Goal: Task Accomplishment & Management: Use online tool/utility

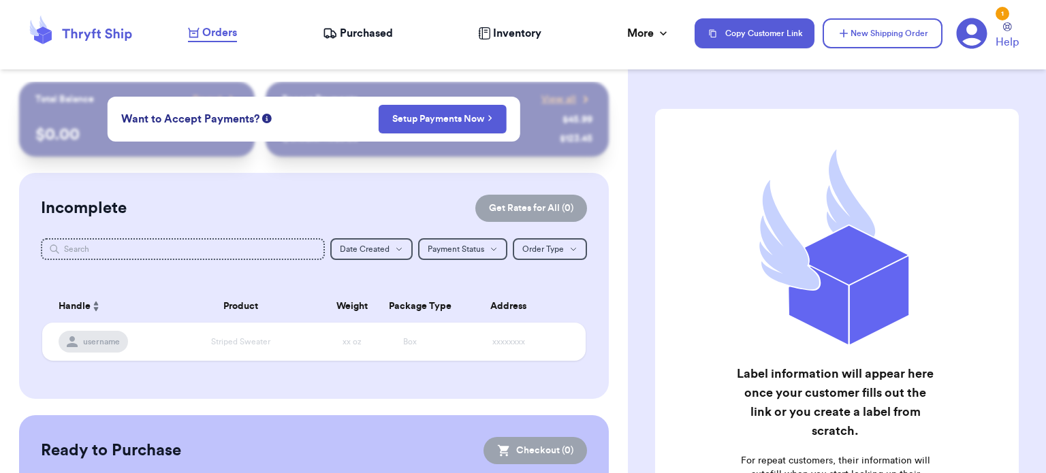
click at [340, 21] on nav "Orders Purchased Inventory More Stats Completed Orders Payments Payouts Copy Cu…" at bounding box center [609, 33] width 871 height 45
click at [349, 25] on span "Purchased" at bounding box center [366, 33] width 53 height 16
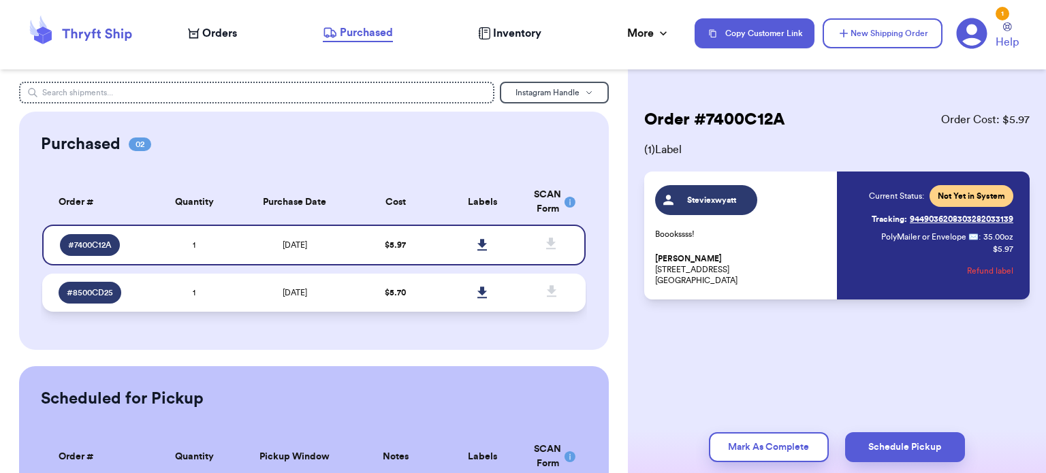
click at [386, 291] on span "$ 5.70" at bounding box center [395, 293] width 21 height 8
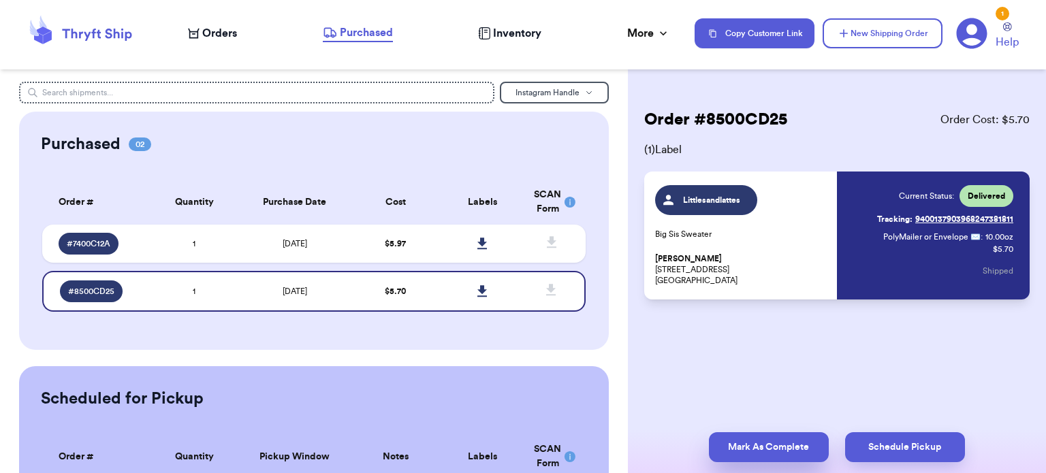
click at [801, 444] on button "Mark As Complete" at bounding box center [769, 447] width 120 height 30
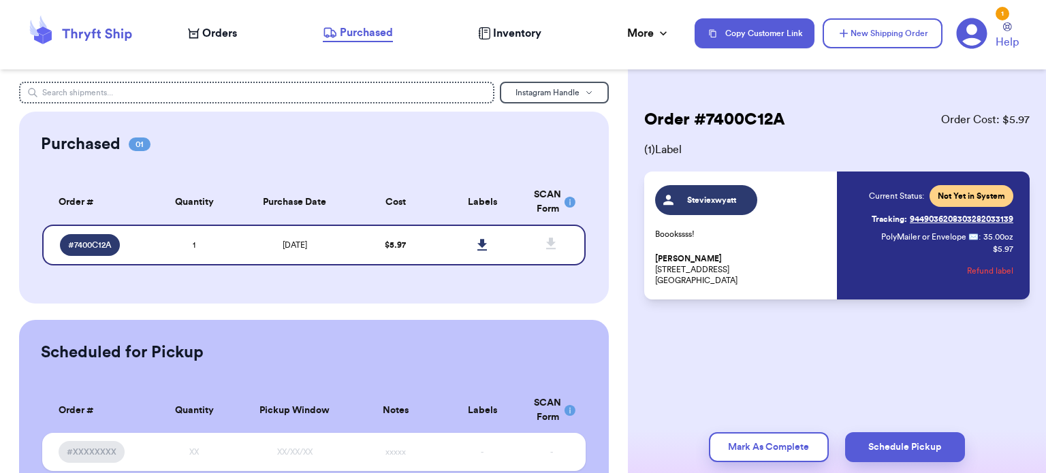
click at [801, 444] on button "Mark As Complete" at bounding box center [769, 447] width 120 height 30
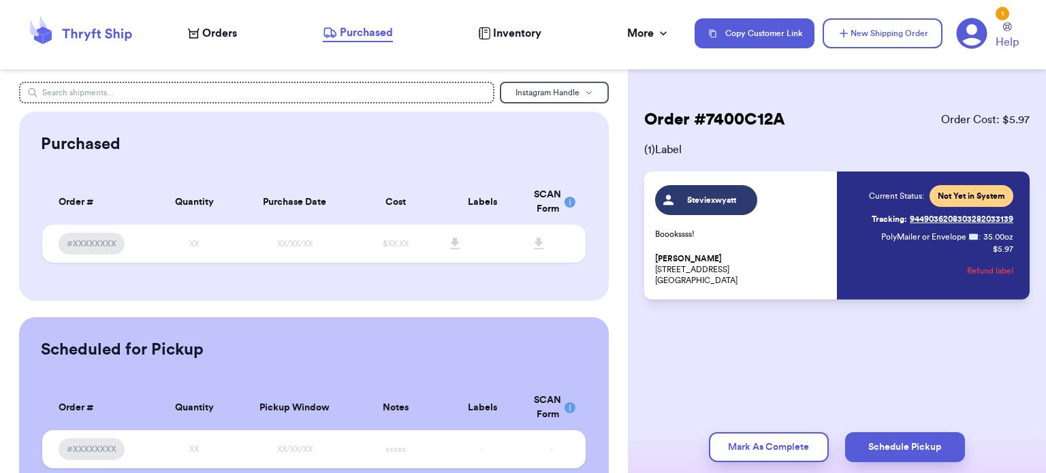
click at [766, 266] on p "Stevie Wyatt 100 Brentway Cir #50 Knoxville, TN 37909" at bounding box center [742, 269] width 174 height 33
click at [354, 22] on nav "Orders Purchased Inventory More Stats Completed Orders Payments Payouts Copy Cu…" at bounding box center [609, 33] width 871 height 45
click at [366, 50] on nav "Orders Purchased Inventory More Stats Completed Orders Payments Payouts Copy Cu…" at bounding box center [609, 33] width 871 height 45
click at [369, 30] on span "Purchased" at bounding box center [366, 33] width 53 height 16
click at [509, 38] on span "Inventory" at bounding box center [517, 33] width 48 height 16
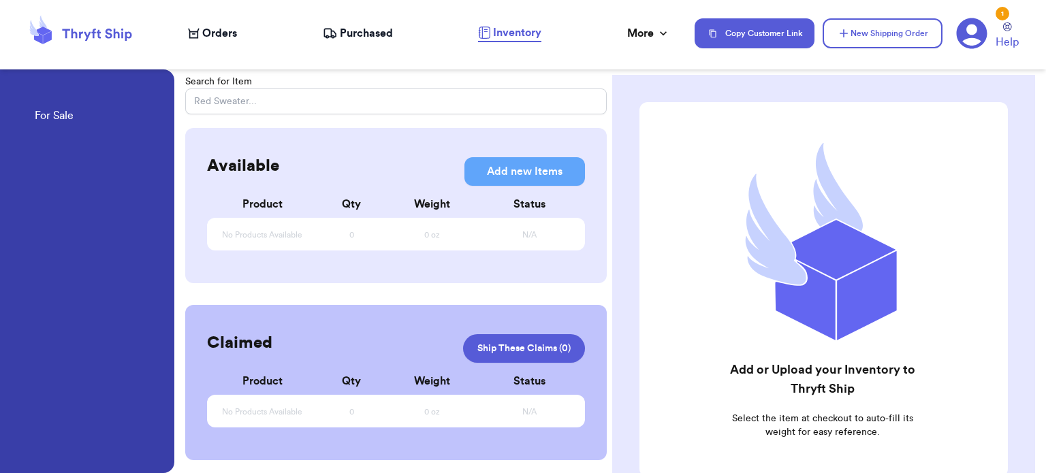
click at [338, 30] on div "Purchased" at bounding box center [358, 33] width 70 height 16
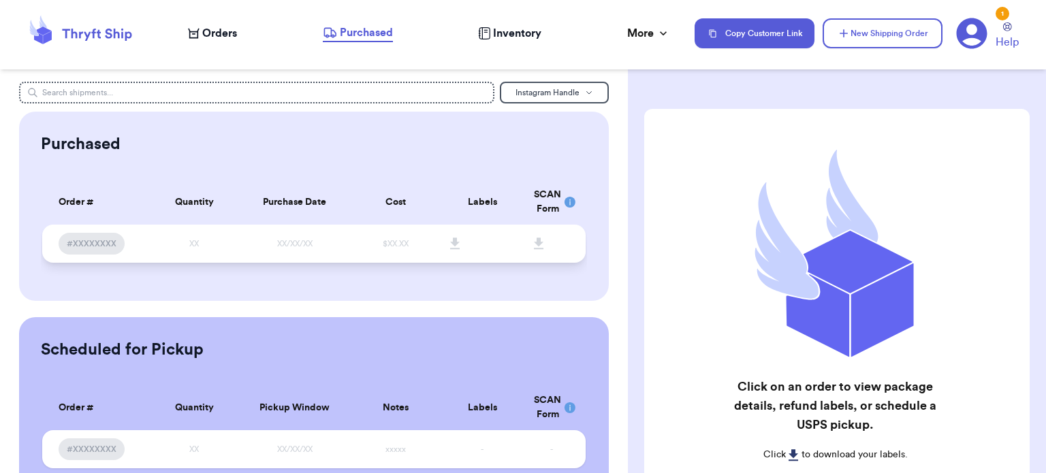
click at [304, 225] on td "XX/XX/XX" at bounding box center [295, 244] width 114 height 38
click at [234, 23] on nav "Orders Purchased Inventory More Stats Completed Orders Payments Payouts Copy Cu…" at bounding box center [609, 33] width 871 height 45
click at [235, 30] on span "Orders" at bounding box center [219, 33] width 35 height 16
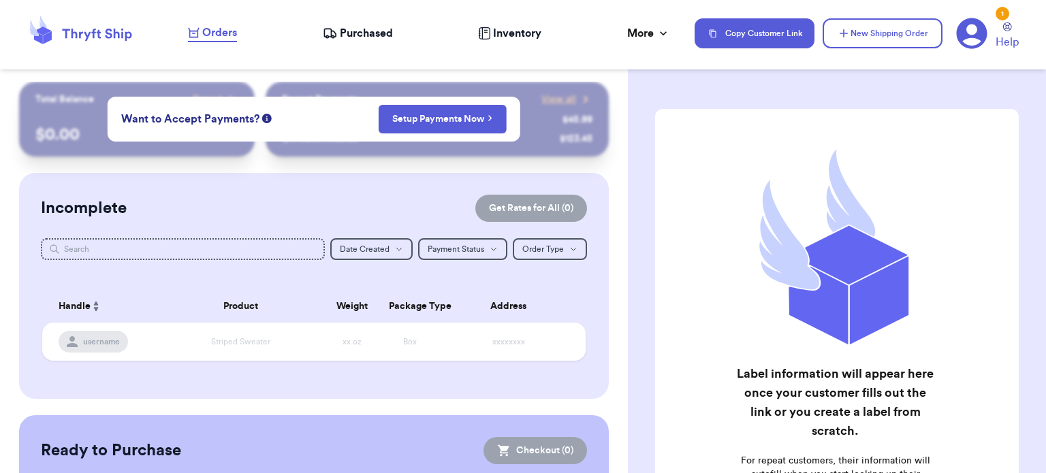
click at [350, 27] on span "Purchased" at bounding box center [366, 33] width 53 height 16
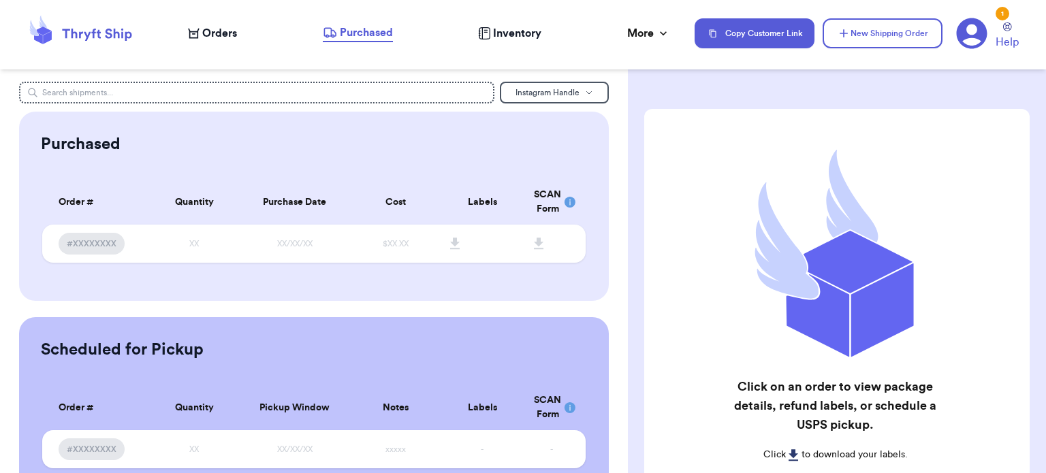
click at [520, 25] on span "Inventory" at bounding box center [517, 33] width 48 height 16
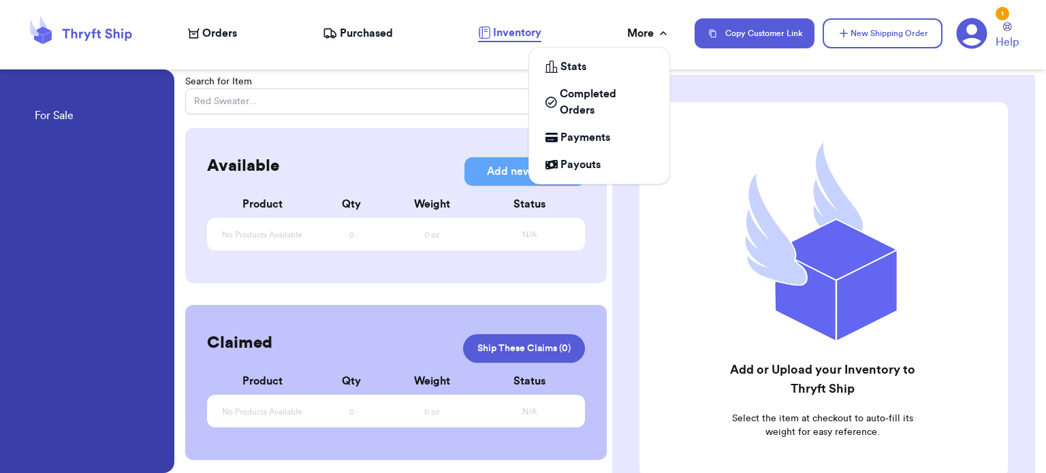
click at [635, 34] on div "More" at bounding box center [648, 33] width 43 height 16
click at [596, 97] on span "Completed Orders" at bounding box center [606, 102] width 93 height 33
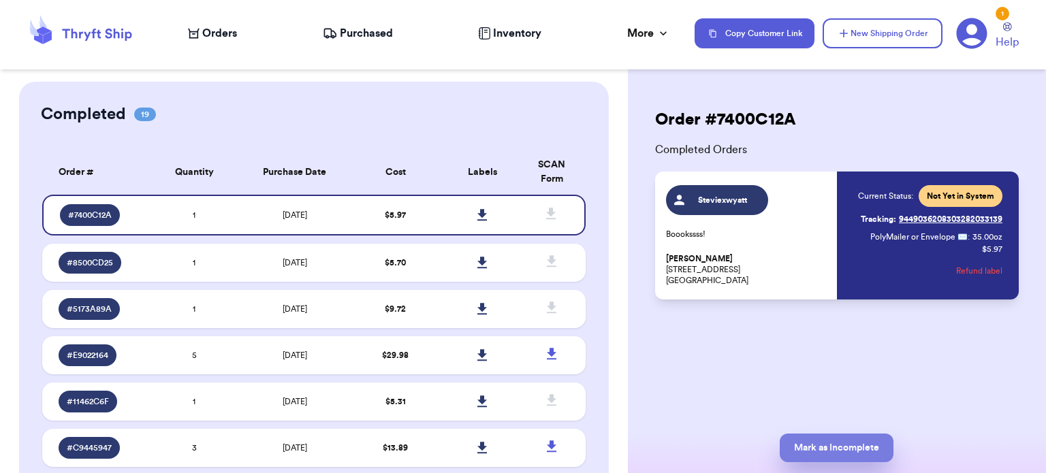
click at [839, 449] on button "Mark as Incomplete" at bounding box center [837, 448] width 114 height 29
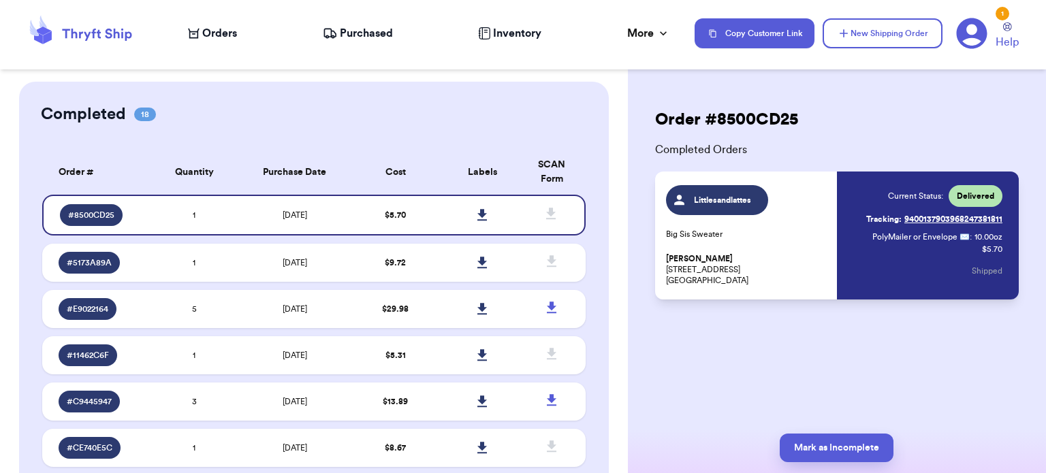
click at [345, 29] on span "Purchased" at bounding box center [366, 33] width 53 height 16
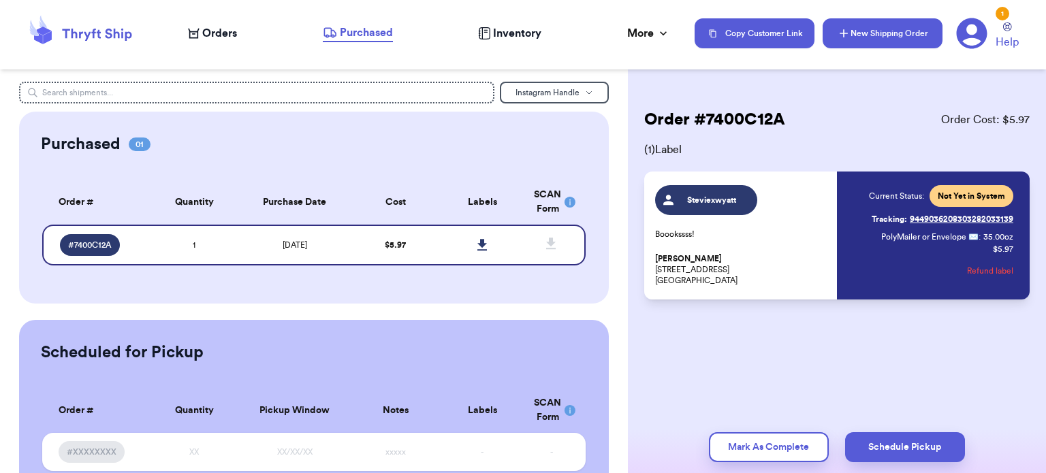
click at [870, 35] on button "New Shipping Order" at bounding box center [882, 33] width 120 height 30
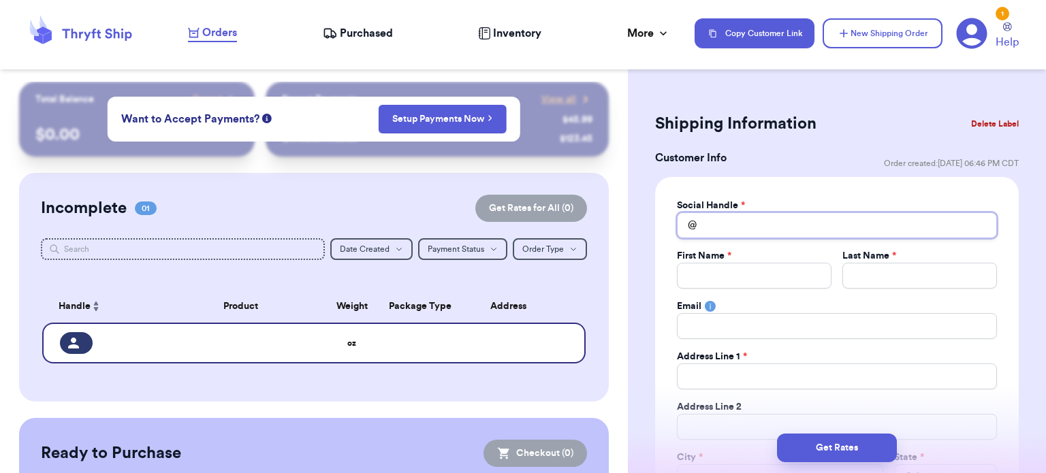
click at [795, 222] on input "Total Amount Paid" at bounding box center [837, 225] width 320 height 26
type input "t"
type input "th"
type input "thr"
type input "thri"
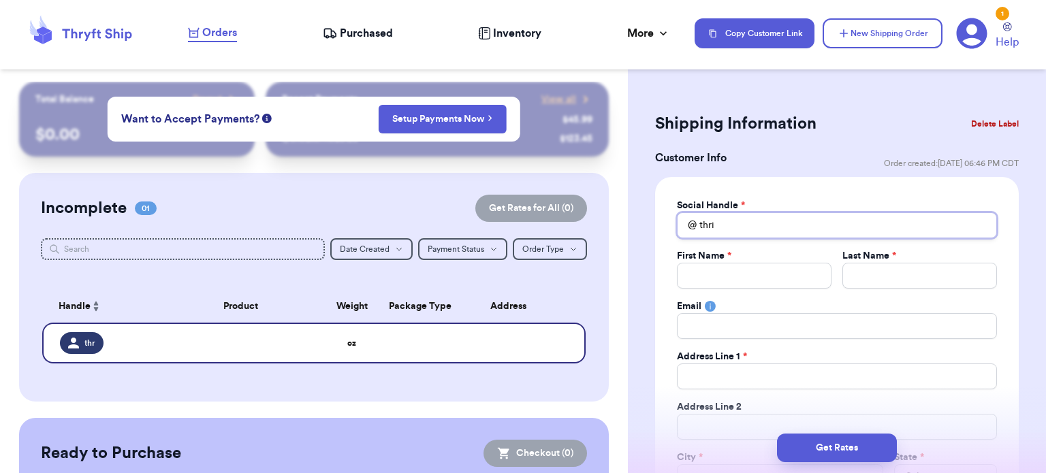
type input "thrif"
type input "thrift"
type input "thrifti"
type input "thriftin"
type input "thrifting"
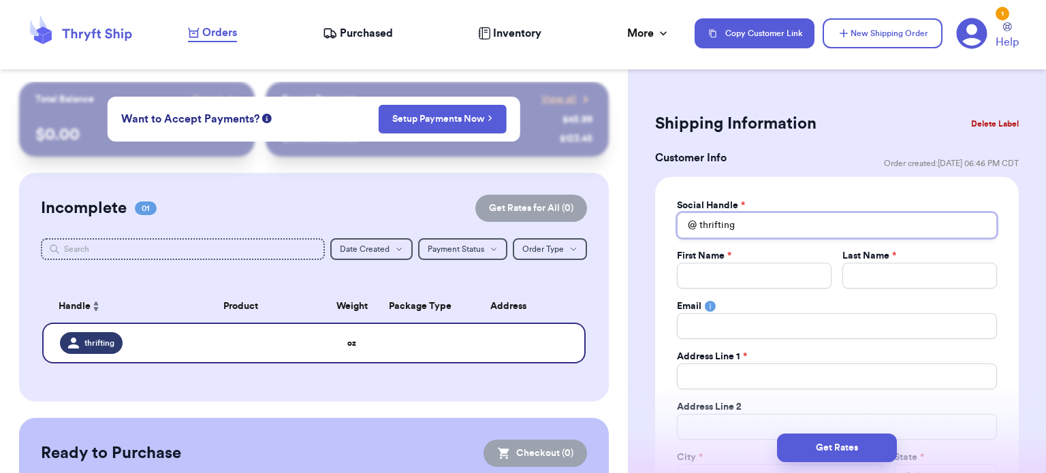
type input "thriftingm"
type input "thriftingma"
type input "thriftingmam"
type input "thriftingmama"
type input "thriftingmamag"
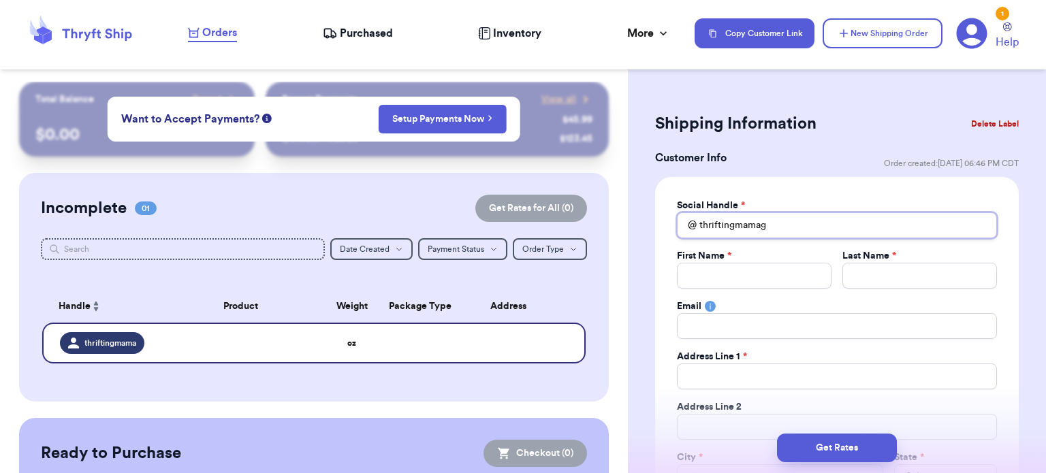
type input "thriftingmamago"
type input "thriftingmamagoo"
type input "thriftingmamagood"
type input "thriftingmamagoods"
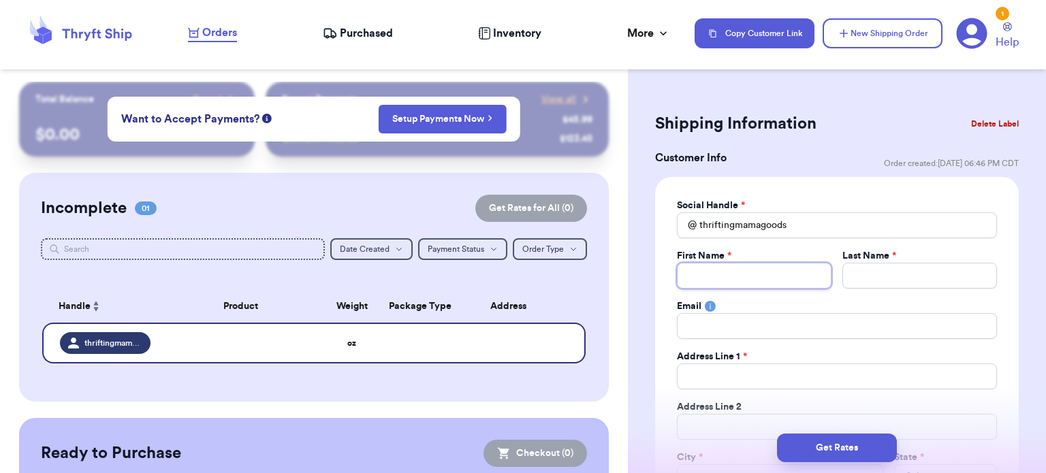
click at [771, 278] on input "Total Amount Paid" at bounding box center [754, 276] width 155 height 26
type input "M"
type input "Mi"
type input "Mic"
type input "Mich"
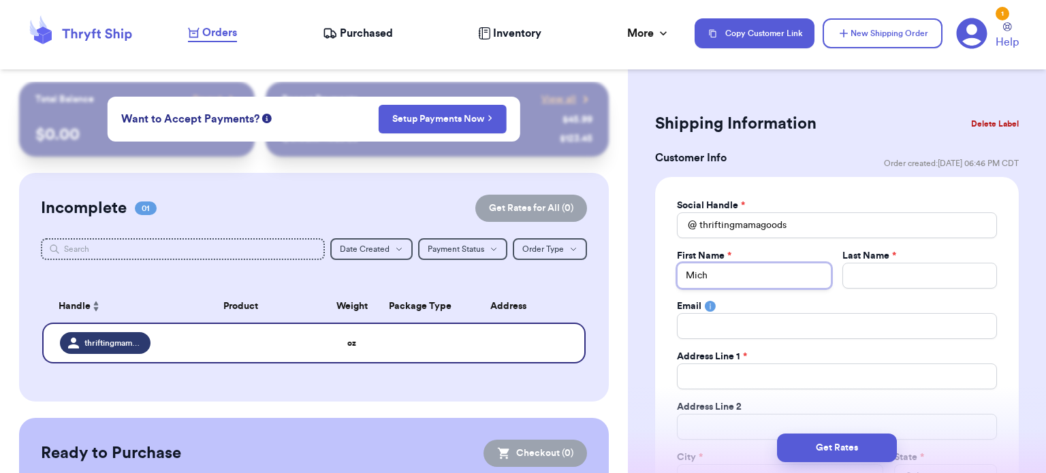
type input "Micha"
type input "Michae"
type input "[PERSON_NAME]"
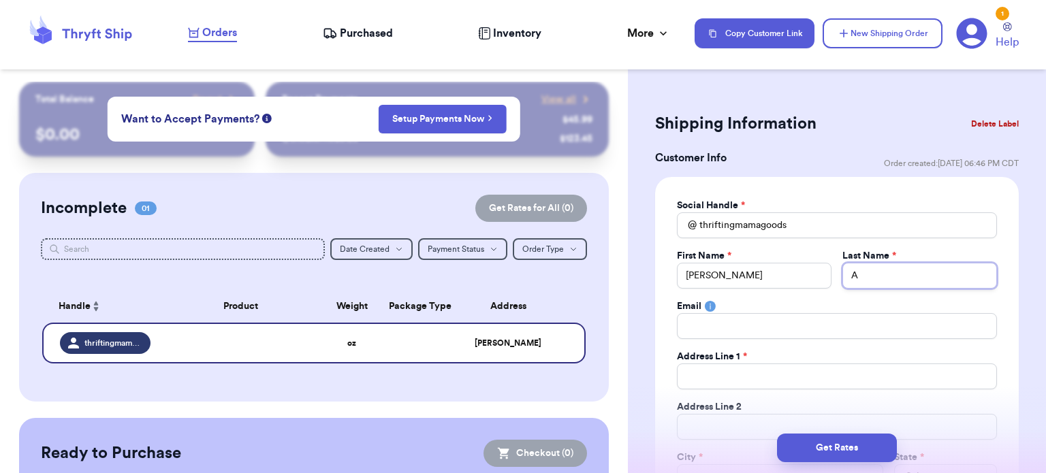
type input "A"
type input "As"
type input "Ash"
click at [764, 369] on input "Total Amount Paid" at bounding box center [837, 377] width 320 height 26
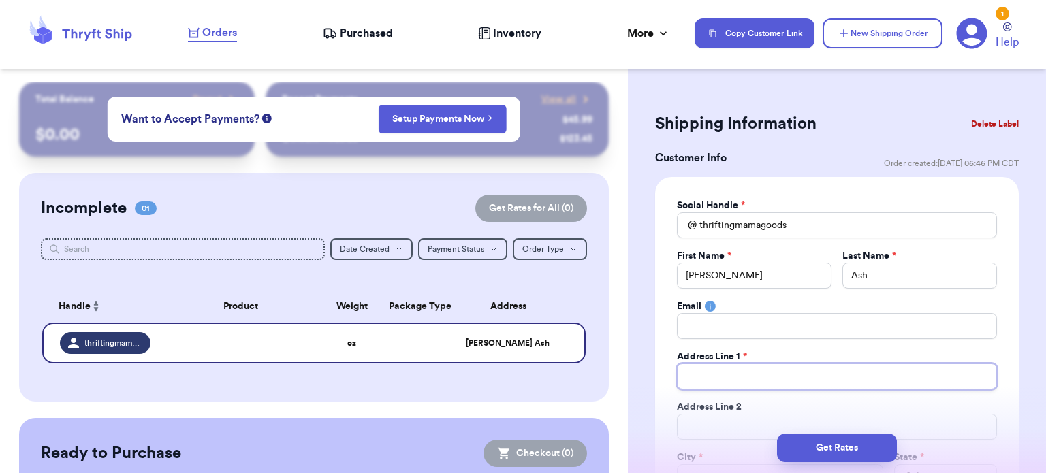
type input "8"
type input "82"
type input "823"
type input "8234"
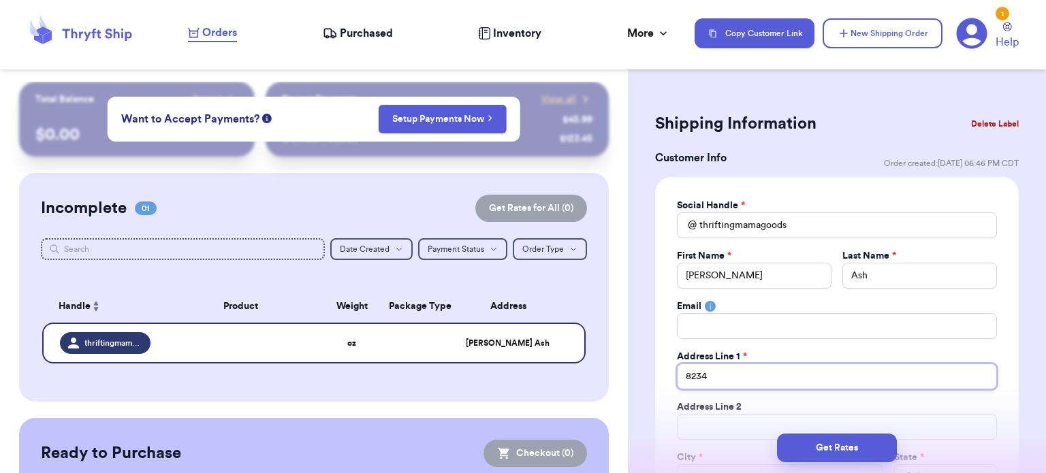
type input "8234 L"
type input "8234 [PERSON_NAME]"
type input "8234 Lit"
type input "8234 Litt"
type input "8234 Littl"
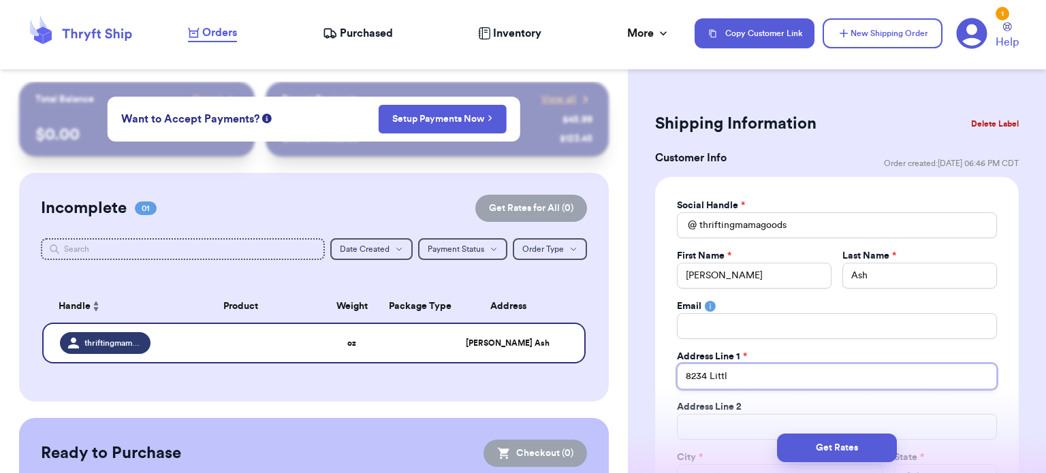
type input "8234 Little"
type input "8234 Littler"
type input "8234 Littlero"
type input "8234 Littleroc"
type input "8234 Littlerock"
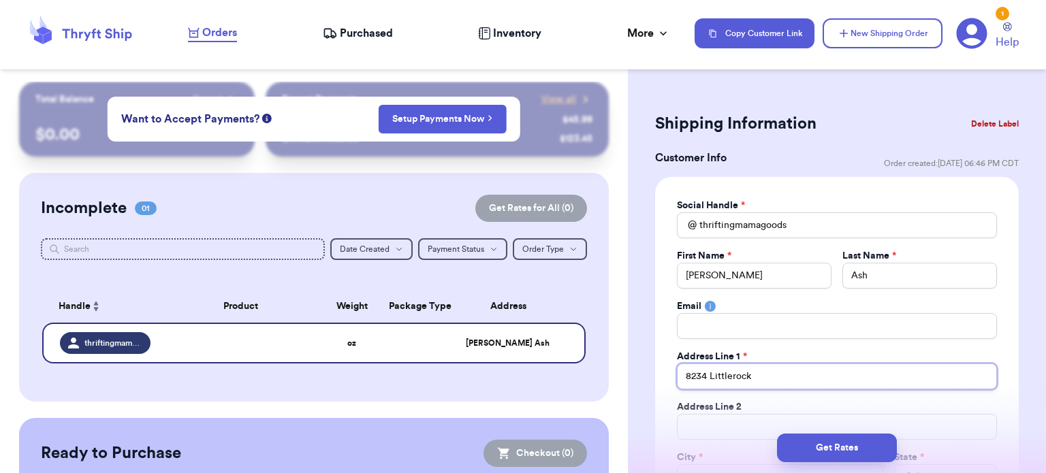
type input "8234 Littlerock"
click at [716, 380] on input "8234 Littlerock" at bounding box center [837, 377] width 320 height 26
paste input "[STREET_ADDRESS]"
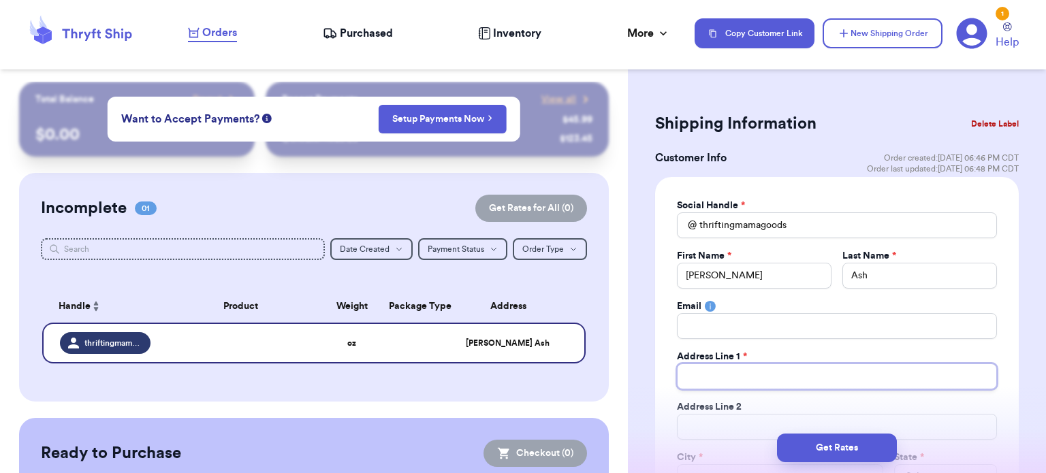
type input "[STREET_ADDRESS]"
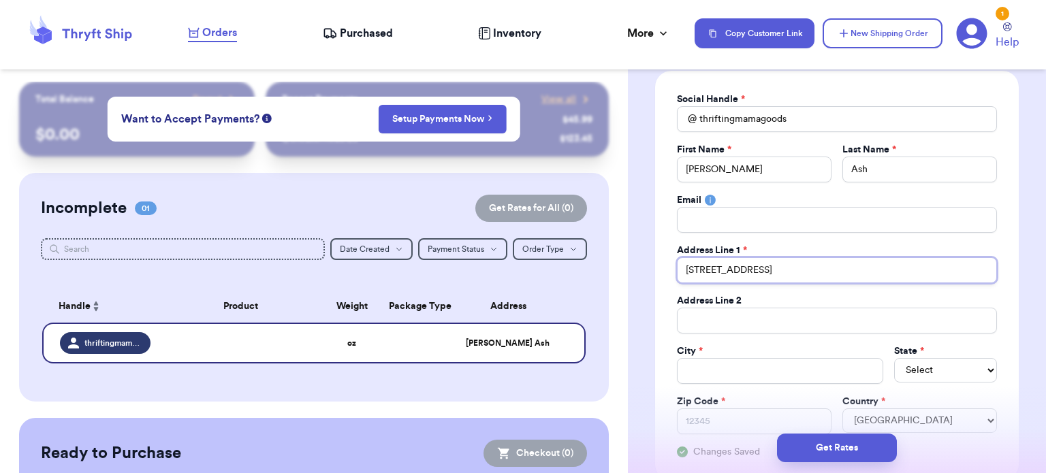
scroll to position [110, 0]
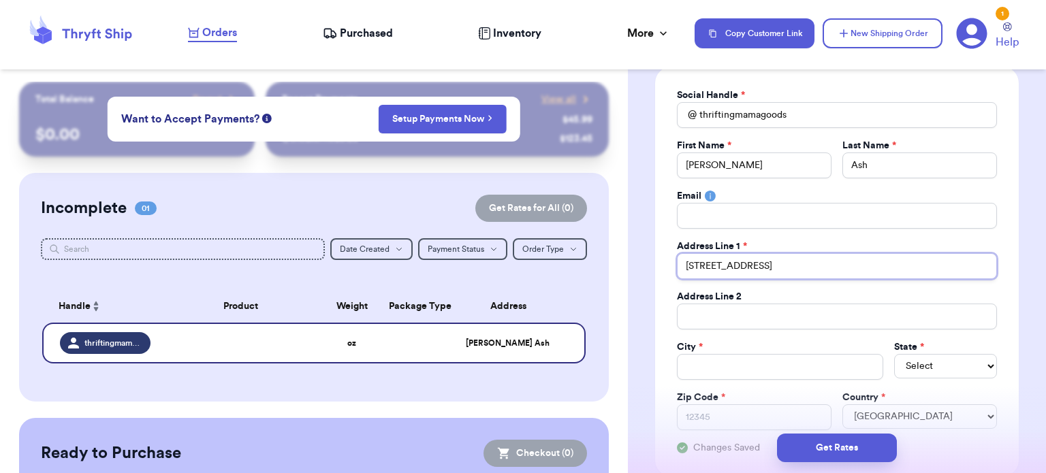
type input "[STREET_ADDRESS]"
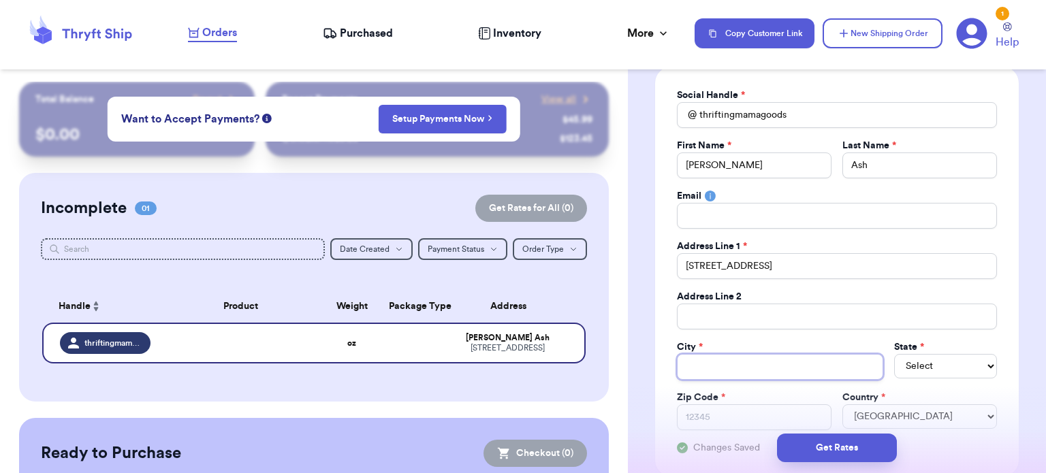
click at [803, 375] on input "Total Amount Paid" at bounding box center [780, 367] width 206 height 26
paste input "Olympia"
type input "Olympia"
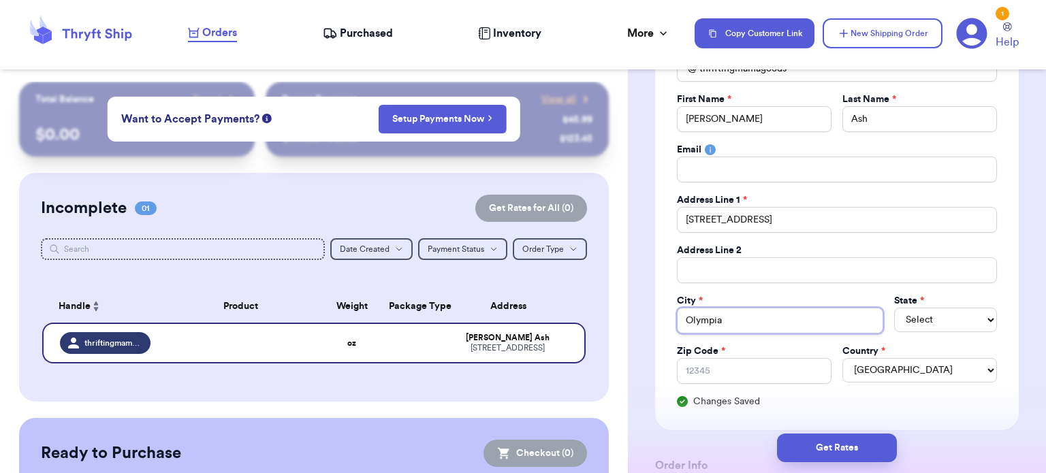
scroll to position [158, 0]
type input "Olympia"
click at [963, 313] on select "Select AL AK AZ AR CA CO [GEOGRAPHIC_DATA] DE DC [GEOGRAPHIC_DATA] [GEOGRAPHIC_…" at bounding box center [945, 318] width 103 height 25
select select "WA"
click at [894, 306] on select "Select AL AK AZ AR CA CO [GEOGRAPHIC_DATA] DE DC [GEOGRAPHIC_DATA] [GEOGRAPHIC_…" at bounding box center [945, 318] width 103 height 25
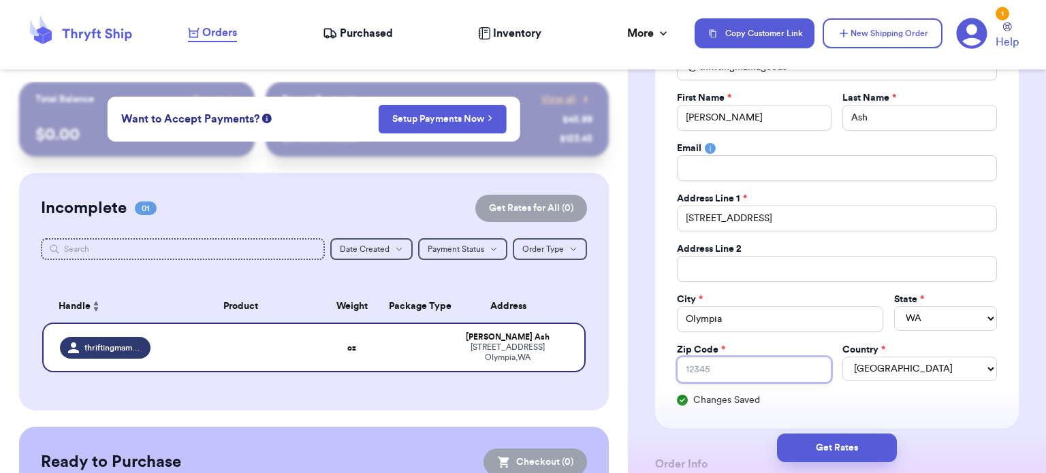
click at [754, 368] on input "Zip Code *" at bounding box center [754, 370] width 155 height 26
paste input "98512"
type input "98512"
drag, startPoint x: 754, startPoint y: 368, endPoint x: 1015, endPoint y: 364, distance: 261.5
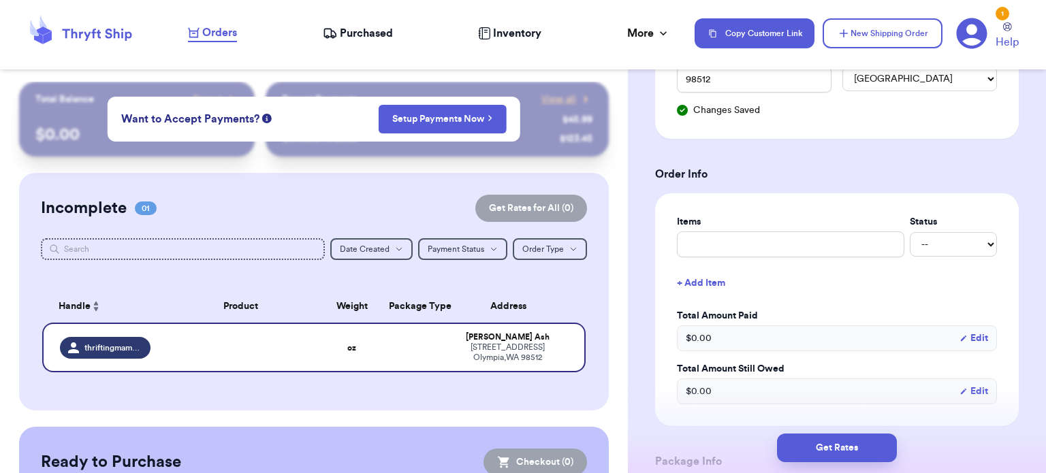
scroll to position [449, 0]
click at [825, 238] on input "text" at bounding box center [790, 243] width 227 height 26
type input "D"
type input "Do"
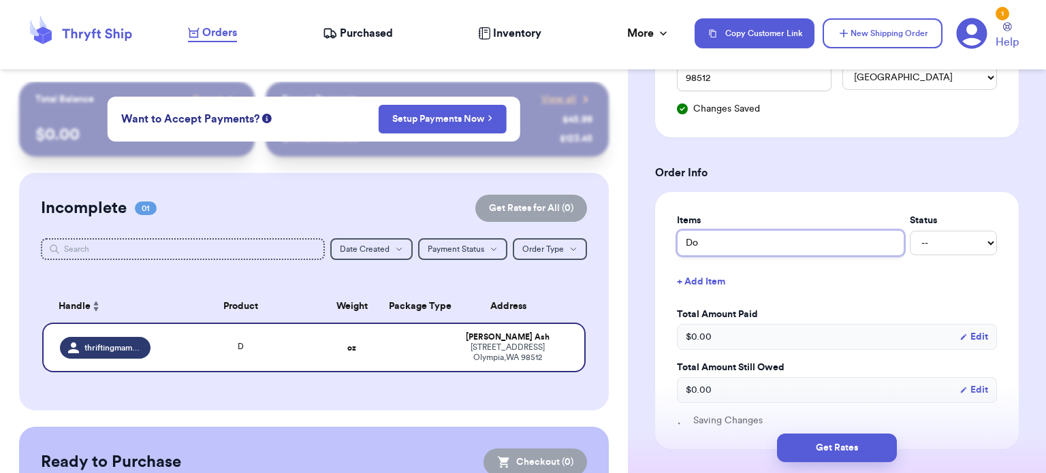
type input "Dol"
type input "Doll"
type input "Dolls"
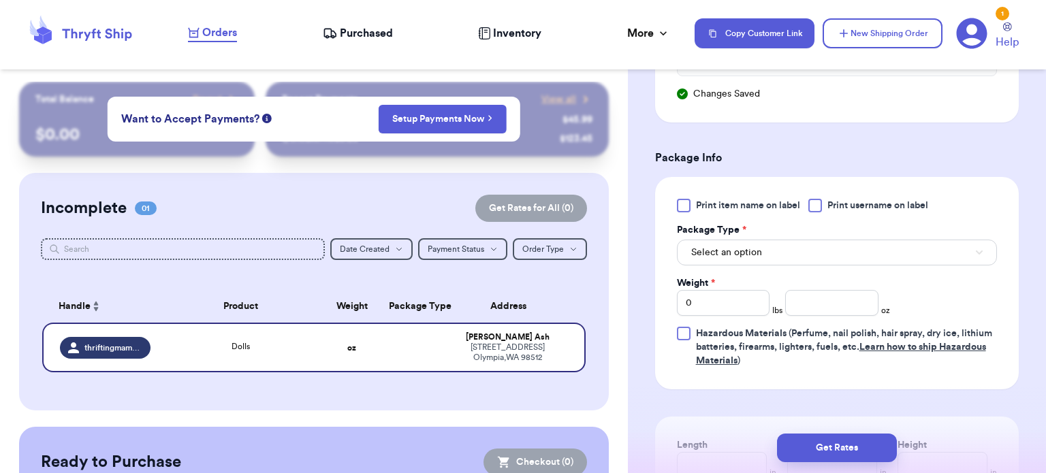
scroll to position [782, 0]
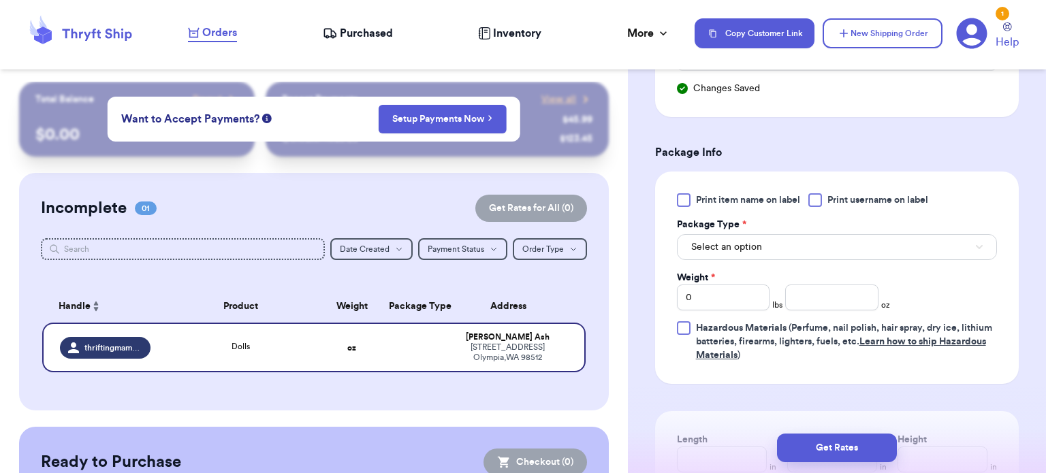
type input "Dolls"
click at [796, 246] on button "Select an option" at bounding box center [837, 247] width 320 height 26
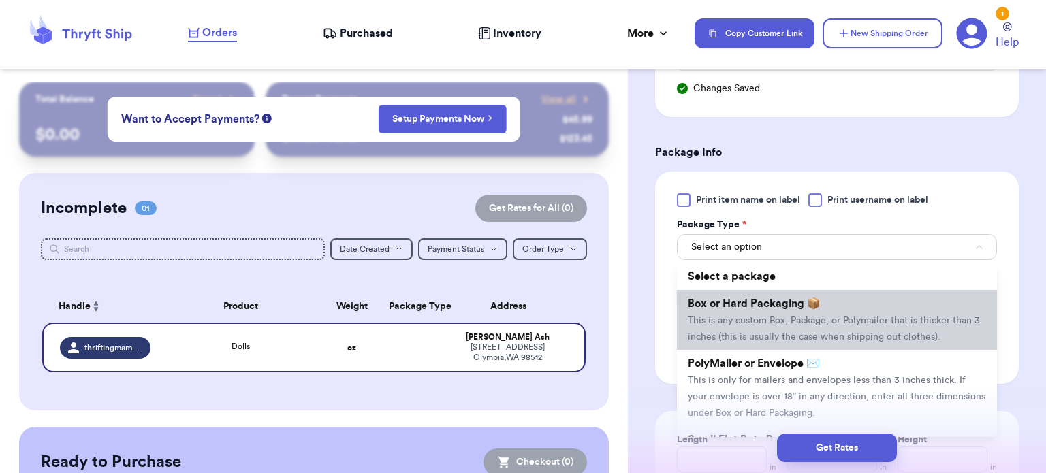
click at [803, 316] on span "This is any custom Box, Package, or Polymailer that is thicker than 3 inches (t…" at bounding box center [834, 329] width 292 height 26
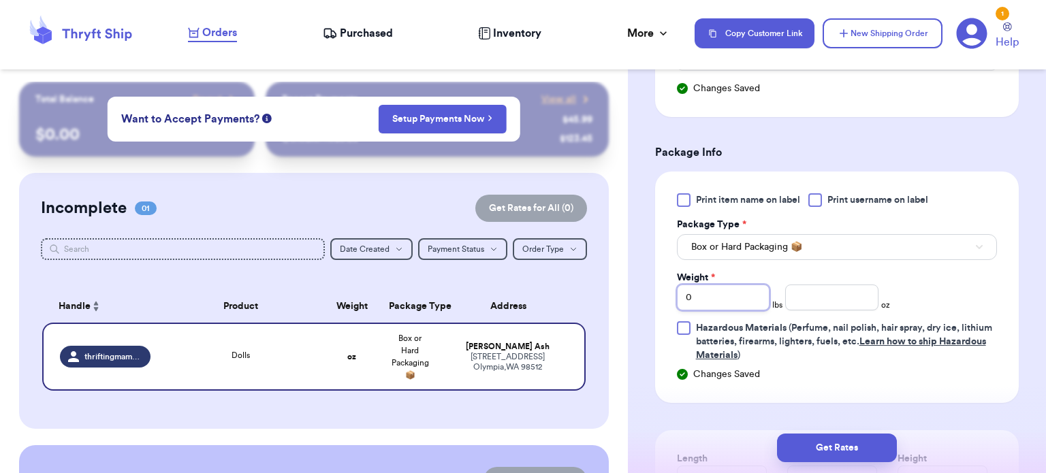
click at [746, 296] on input "0" at bounding box center [723, 298] width 93 height 26
type input "01"
type input "011"
type input "11"
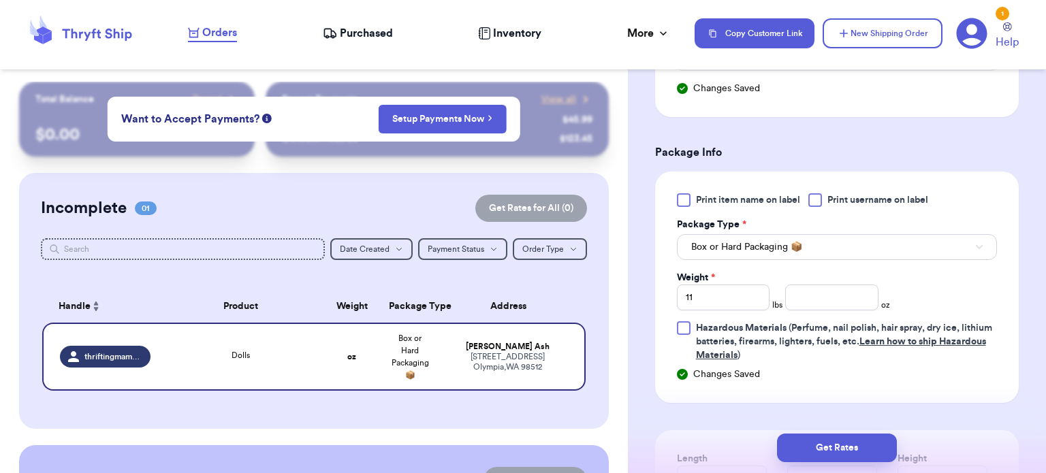
click at [835, 378] on div "Print item name on label Print username on label Package Type * Box or Hard Pac…" at bounding box center [837, 287] width 364 height 231
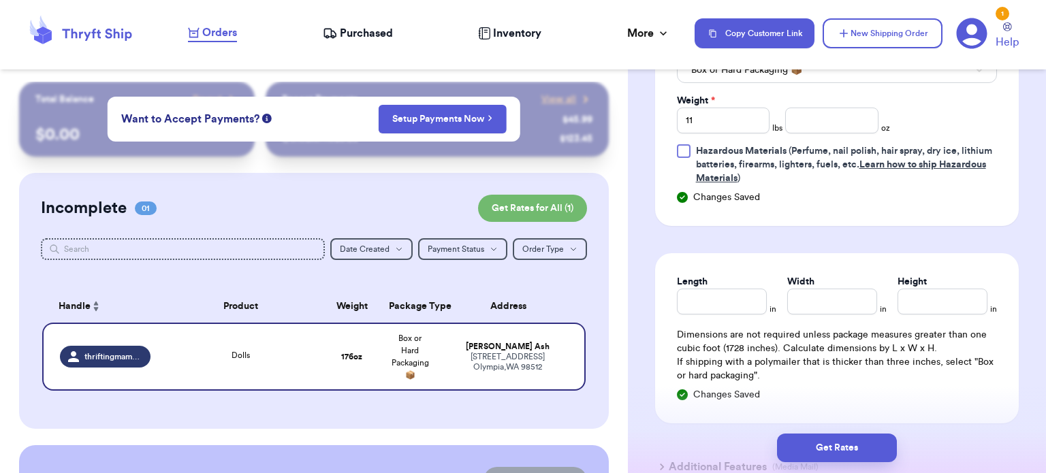
scroll to position [960, 0]
click at [743, 297] on input "Length" at bounding box center [722, 300] width 90 height 26
type input "7"
click at [831, 299] on input "Width *" at bounding box center [832, 300] width 90 height 26
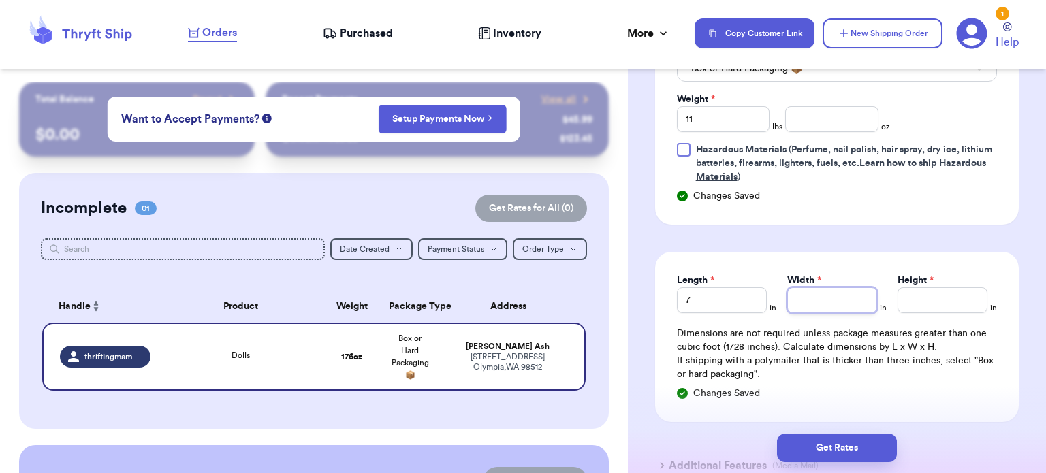
type input "1"
type input "14"
click at [908, 302] on input "Height *" at bounding box center [942, 300] width 90 height 26
type input "2"
type input "21"
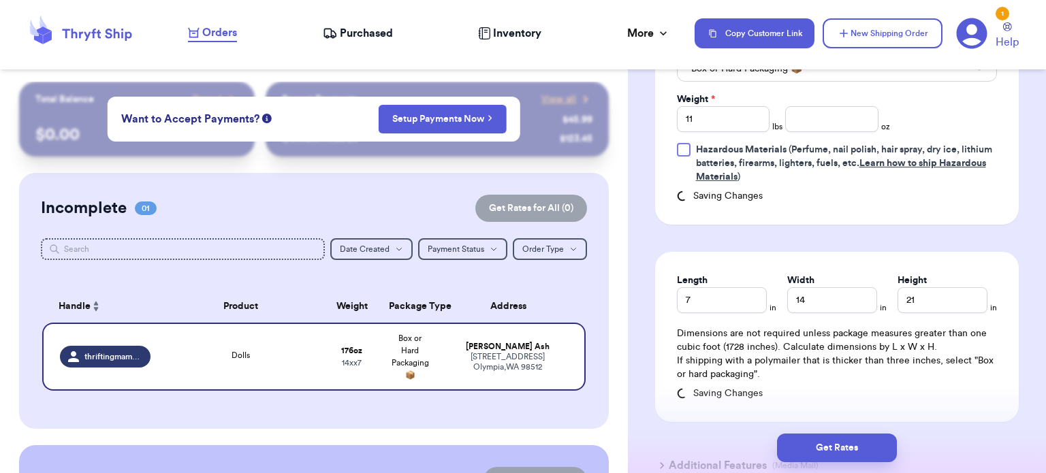
click at [929, 371] on p "If shipping with a polymailer that is thicker than three inches, select "Box or…" at bounding box center [837, 367] width 320 height 27
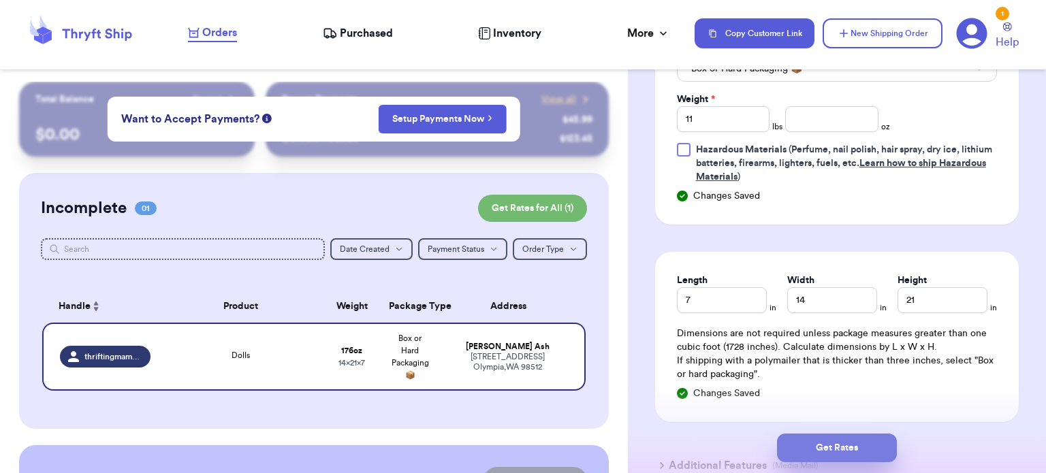
click at [858, 451] on button "Get Rates" at bounding box center [837, 448] width 120 height 29
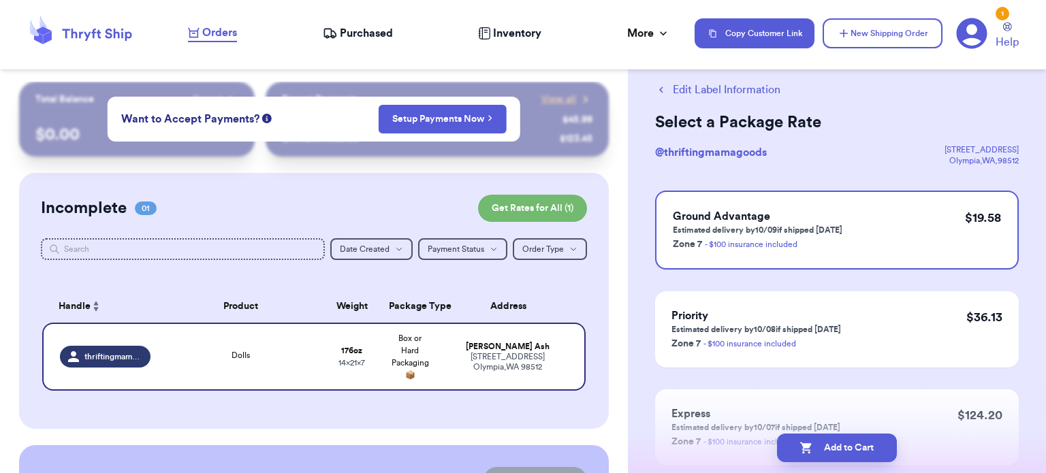
scroll to position [29, 0]
click at [885, 329] on div "Priority Estimated delivery by 10/08 if shipped [DATE] Zone 7 - $100 insurance …" at bounding box center [837, 328] width 364 height 76
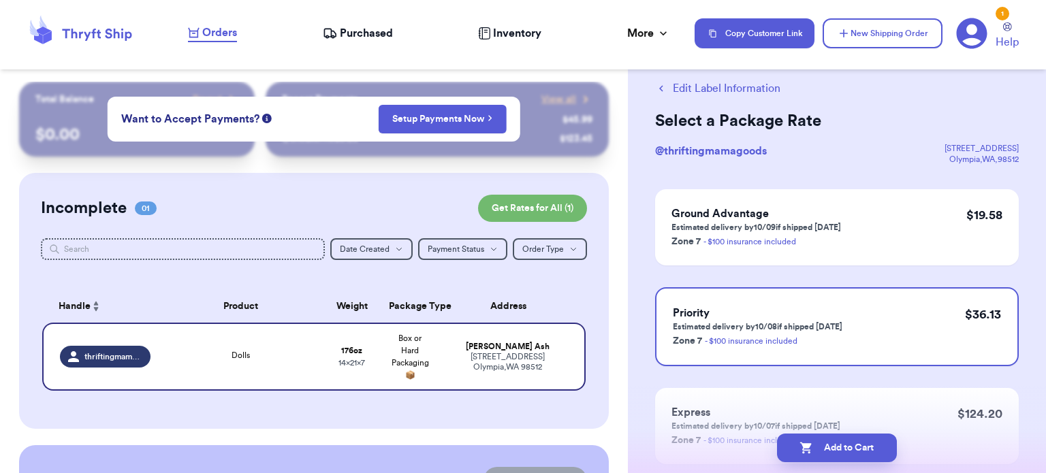
click at [723, 84] on button "Edit Label Information" at bounding box center [717, 88] width 125 height 16
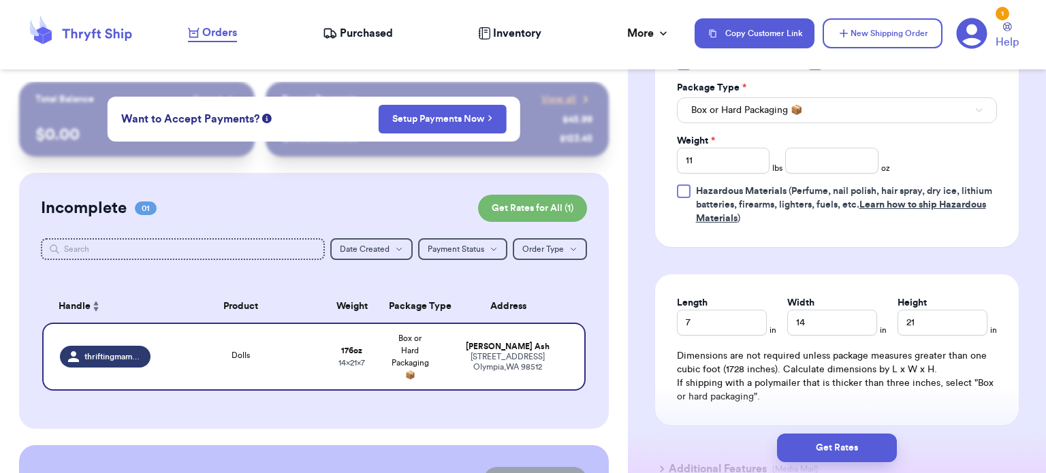
scroll to position [649, 0]
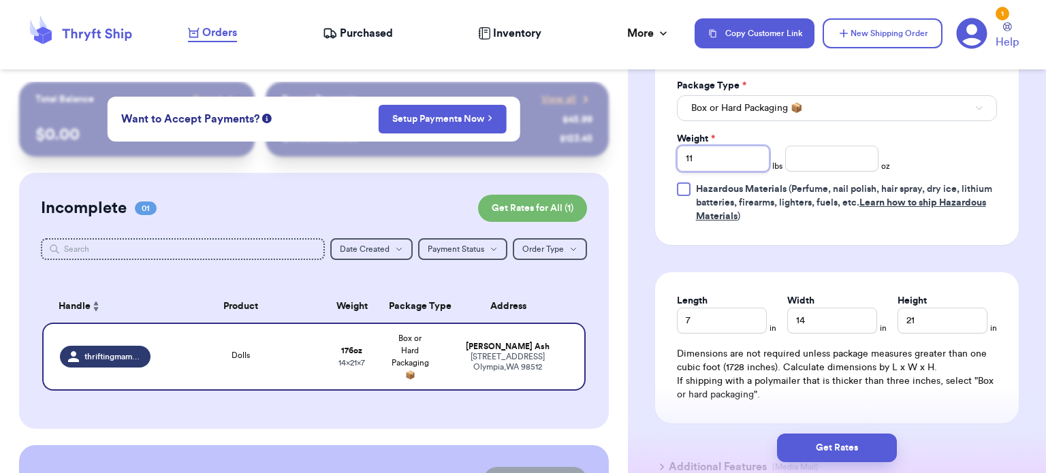
click at [748, 156] on input "11" at bounding box center [723, 159] width 93 height 26
type input "1"
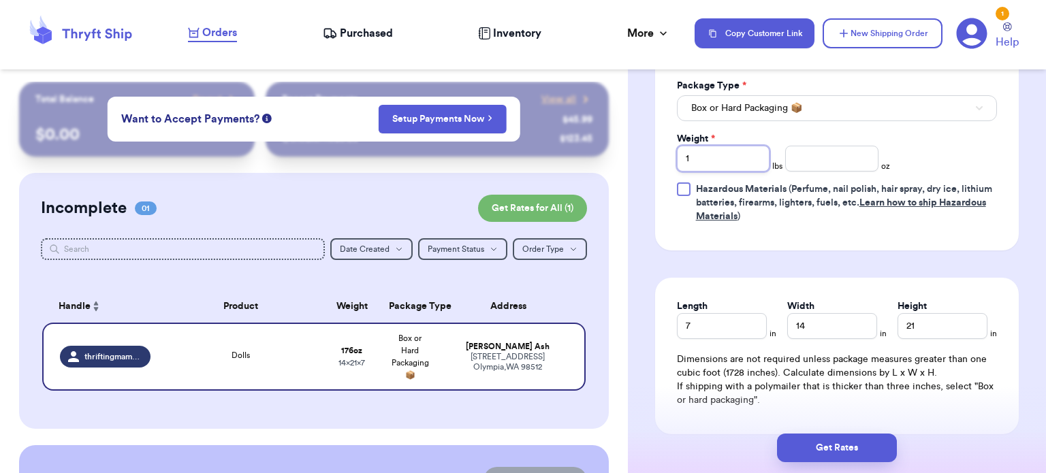
type input "10"
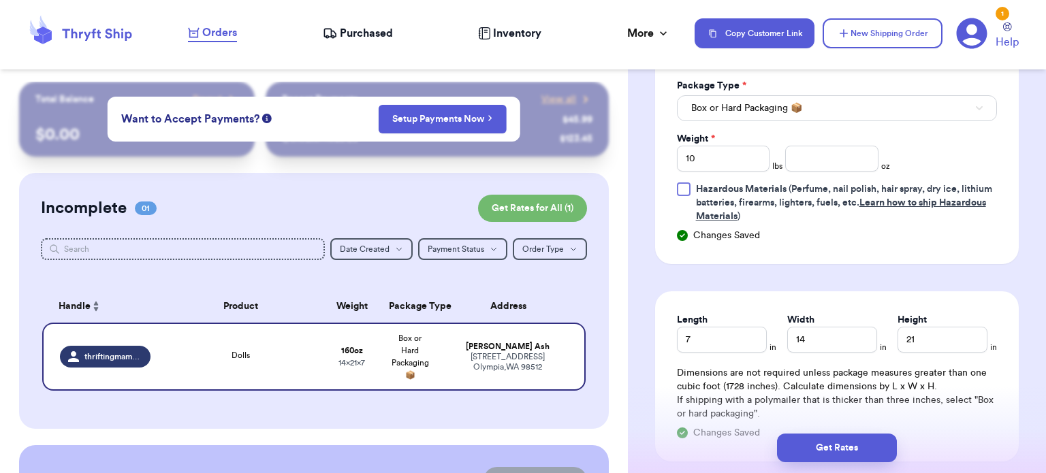
click at [829, 431] on div "Get Rates" at bounding box center [837, 448] width 418 height 50
click at [833, 446] on button "Get Rates" at bounding box center [837, 448] width 120 height 29
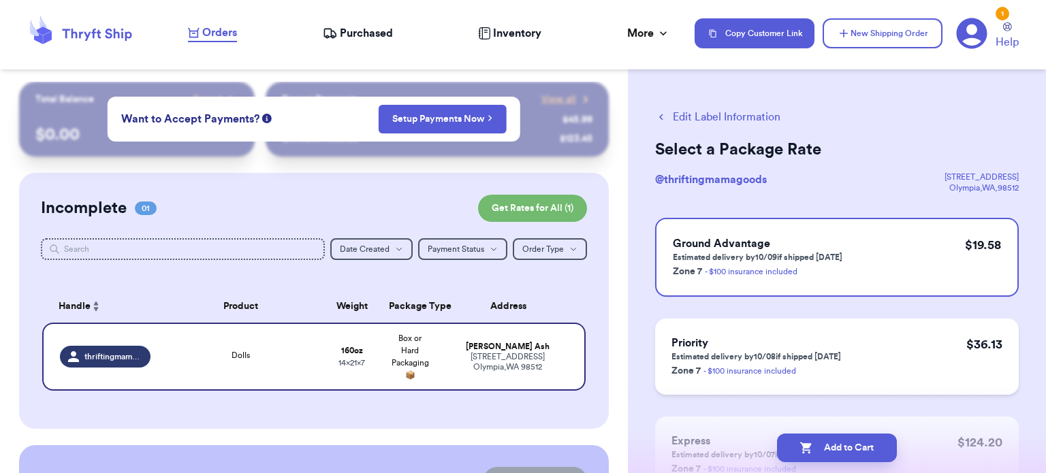
scroll to position [0, 0]
click at [705, 115] on button "Edit Label Information" at bounding box center [717, 117] width 125 height 16
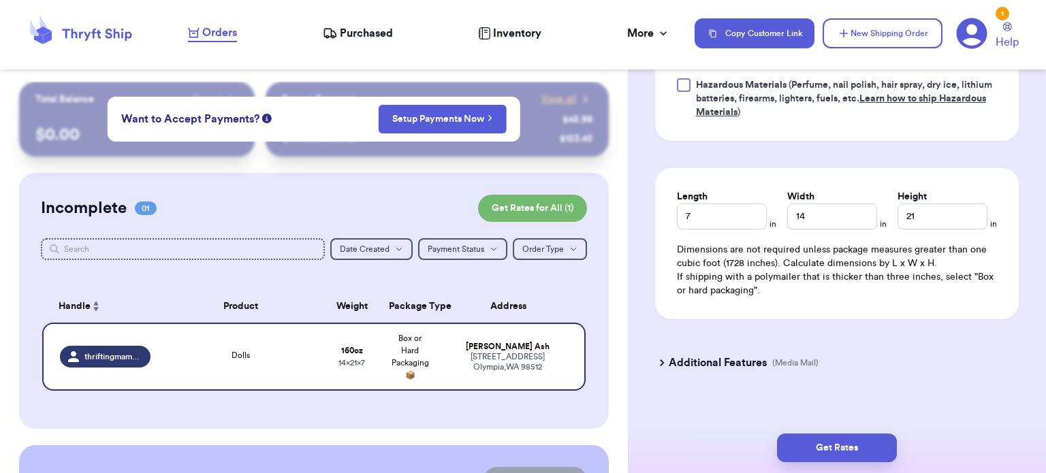
scroll to position [764, 0]
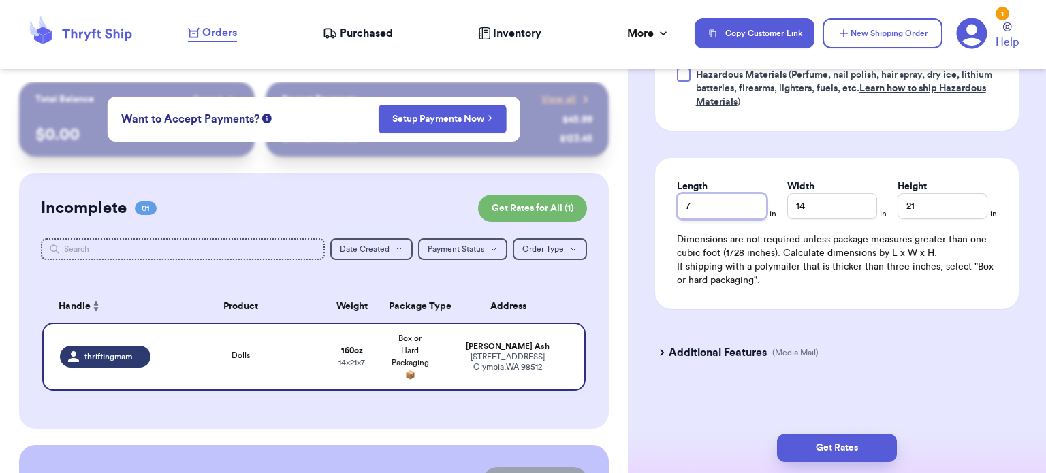
click at [748, 206] on input "7" at bounding box center [722, 206] width 90 height 26
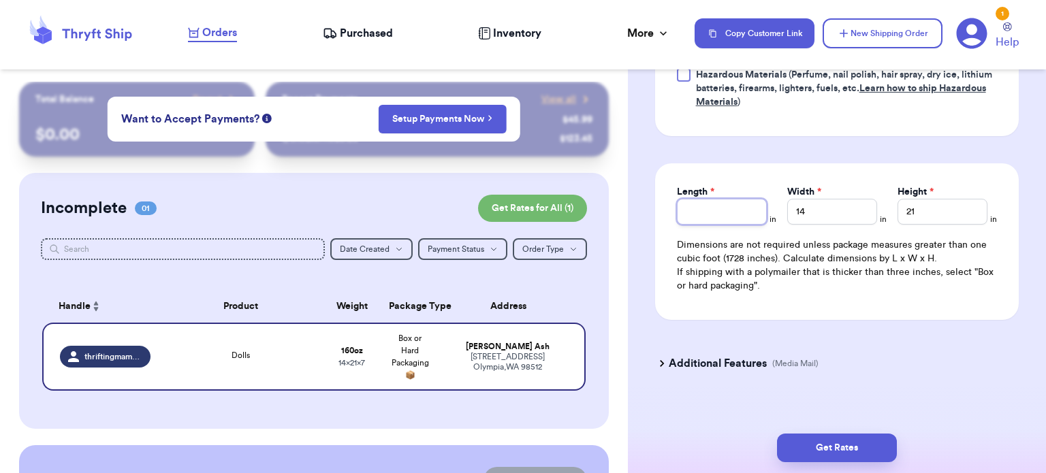
type input "8"
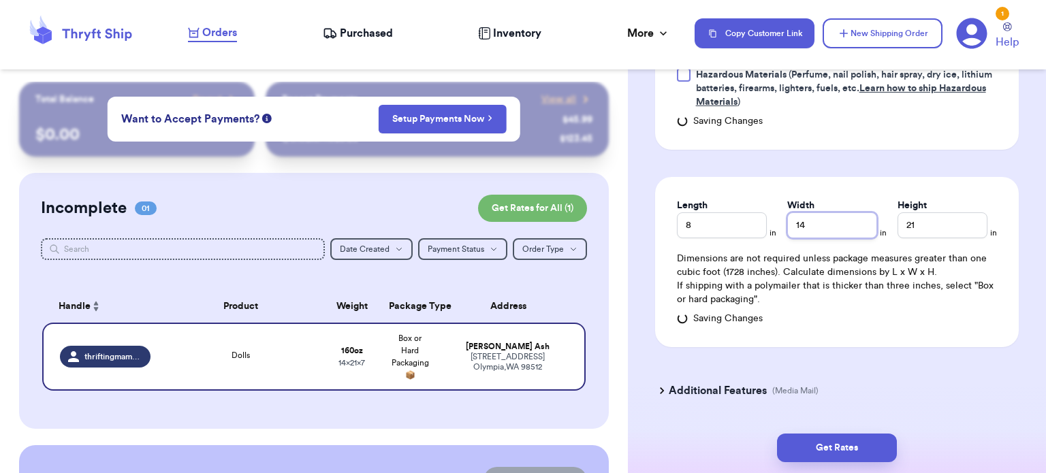
click at [852, 221] on input "14" at bounding box center [832, 225] width 90 height 26
type input "1"
type input "10"
click at [915, 223] on input "21" at bounding box center [942, 225] width 90 height 26
type input "2"
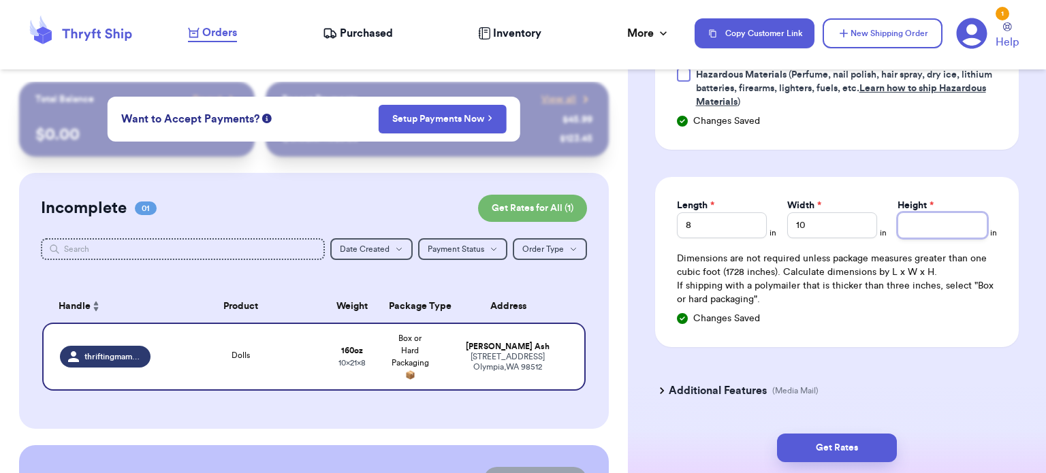
type input "5"
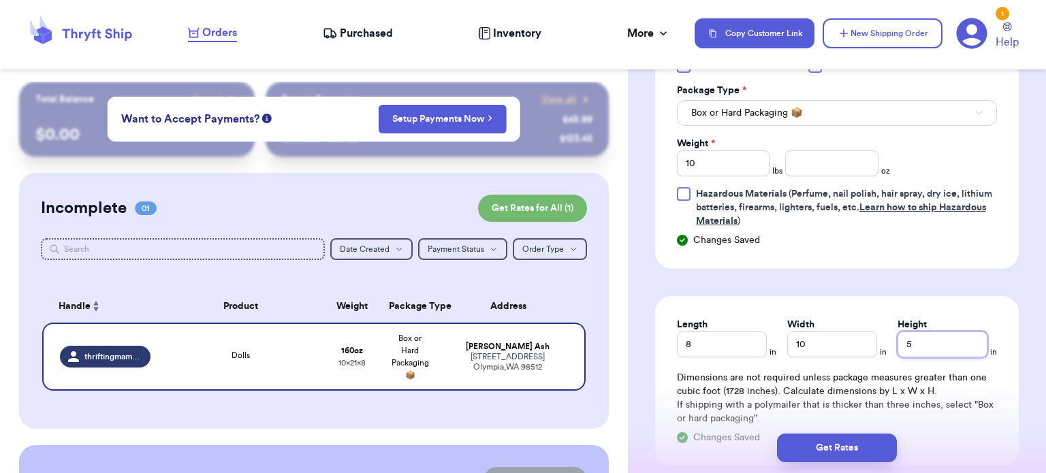
scroll to position [644, 0]
type input "5"
click at [725, 167] on input "10" at bounding box center [723, 164] width 93 height 26
type input "1"
type input "6"
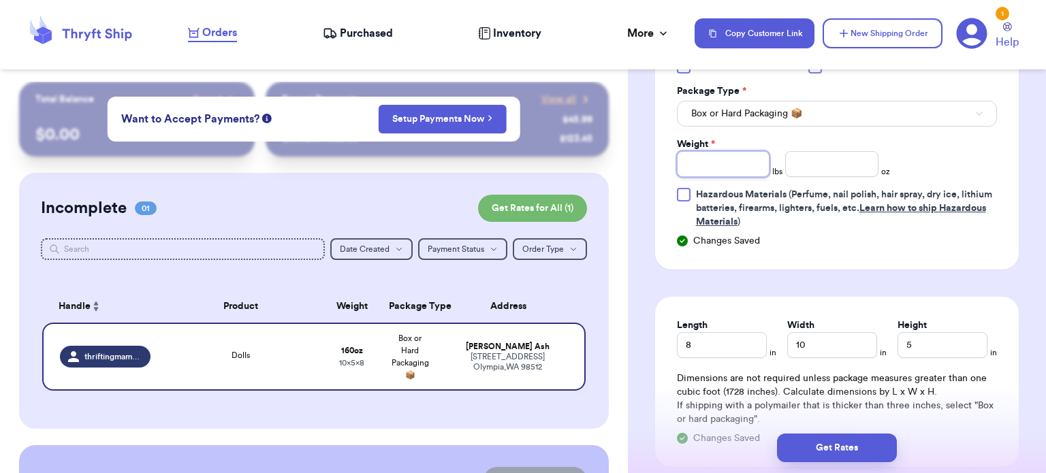
type input "5"
click at [848, 270] on form "Shipping Information Delete Label Customer Info Order created: [DATE] 06:46 PM …" at bounding box center [837, 1] width 364 height 1073
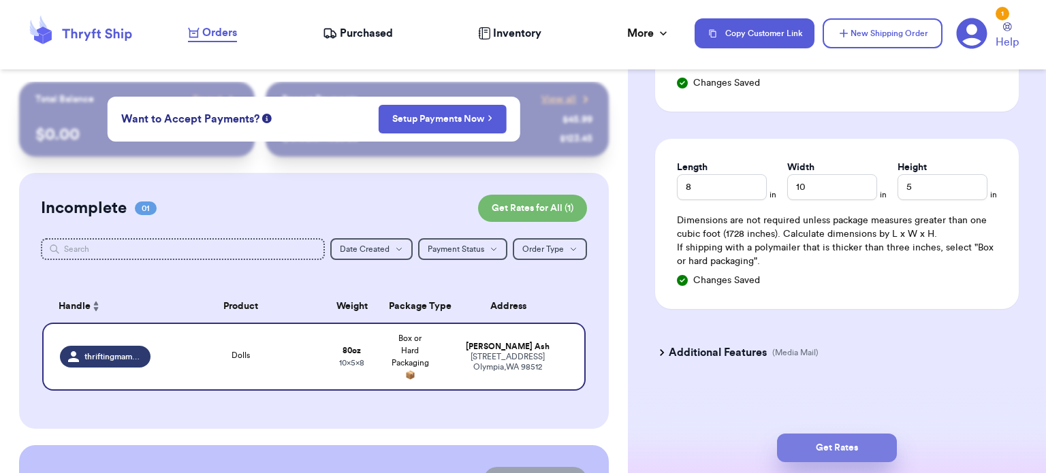
click at [834, 451] on button "Get Rates" at bounding box center [837, 448] width 120 height 29
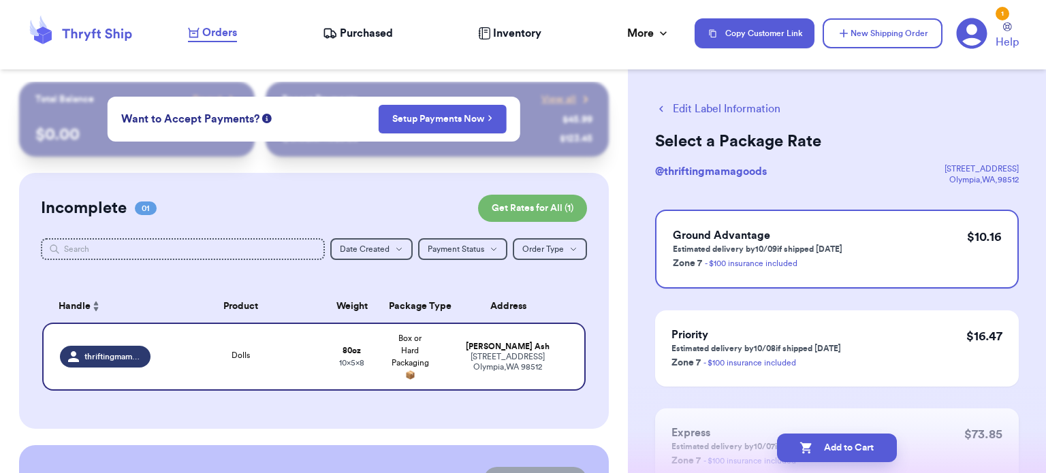
scroll to position [8, 0]
click at [743, 114] on button "Edit Label Information" at bounding box center [717, 109] width 125 height 16
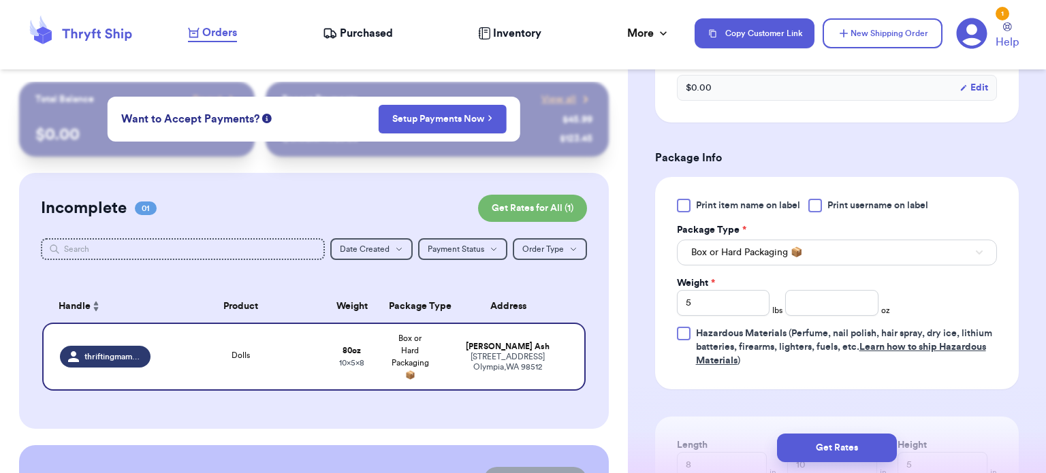
scroll to position [505, 0]
click at [735, 307] on input "5" at bounding box center [723, 303] width 93 height 26
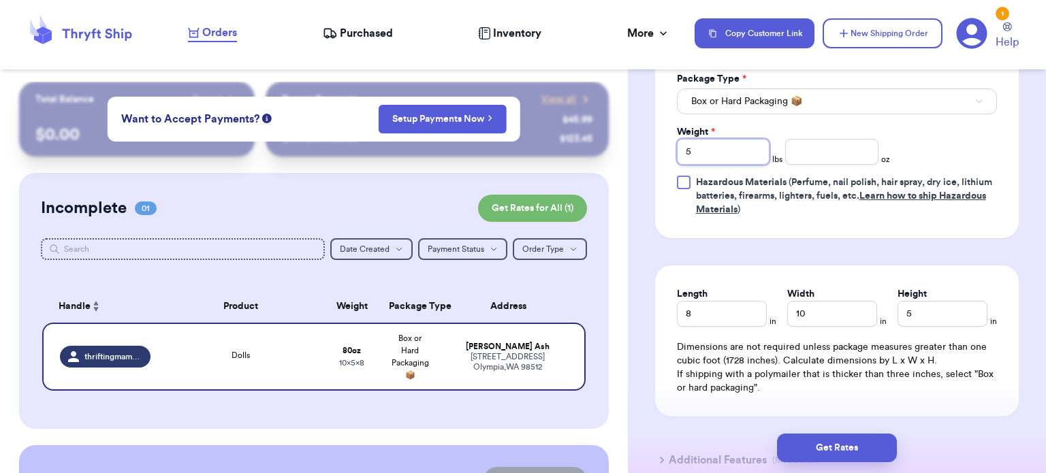
scroll to position [656, 0]
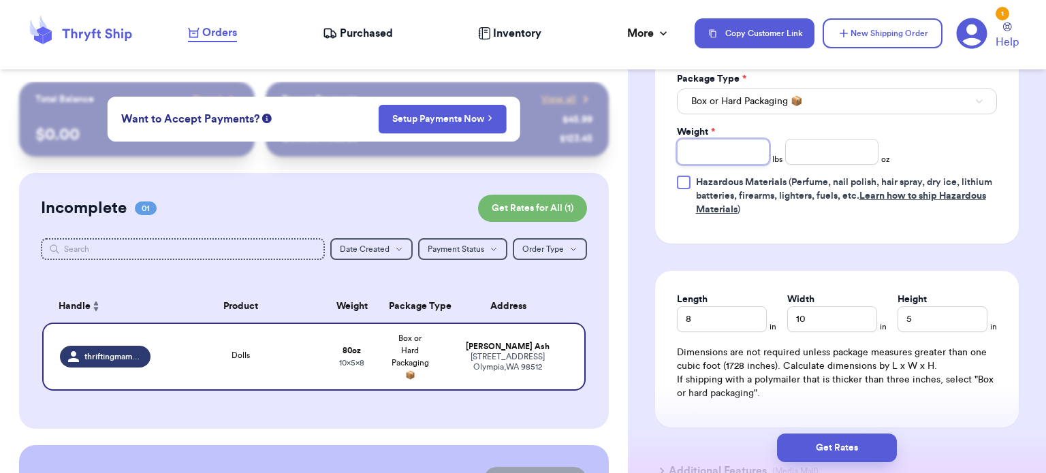
type input "4"
click at [835, 153] on input "number" at bounding box center [831, 152] width 93 height 26
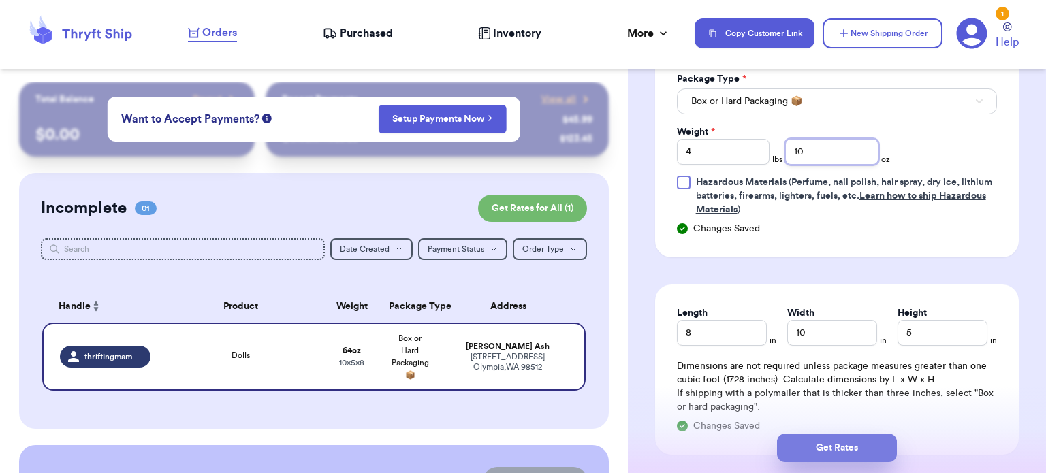
type input "10"
click at [861, 440] on button "Get Rates" at bounding box center [837, 448] width 120 height 29
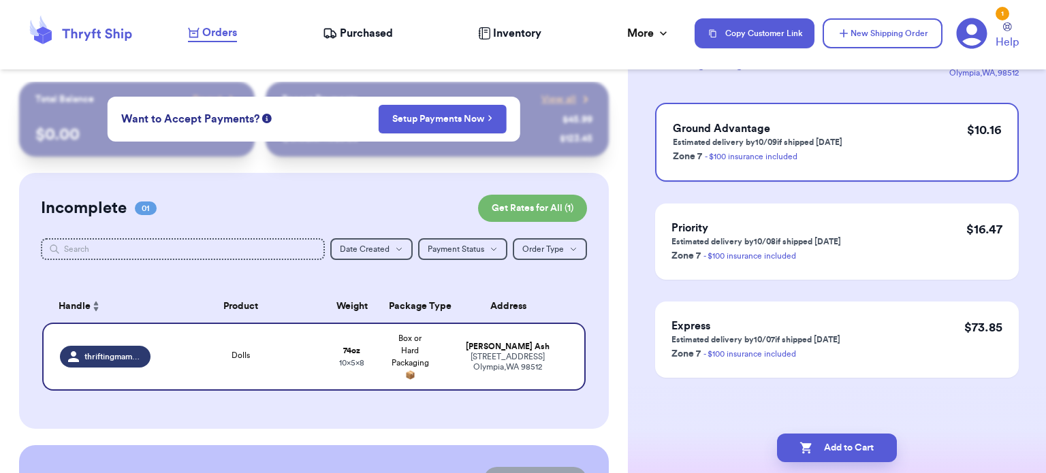
scroll to position [0, 0]
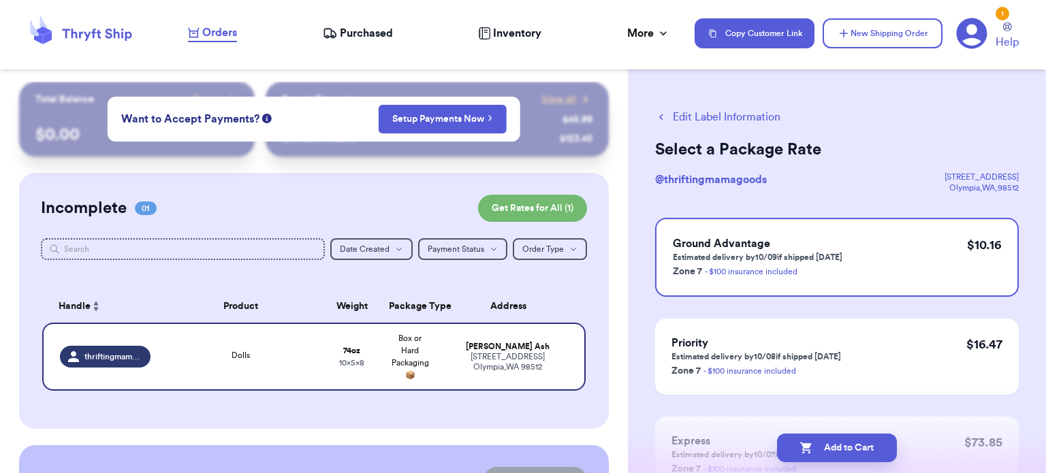
click at [726, 114] on button "Edit Label Information" at bounding box center [717, 117] width 125 height 16
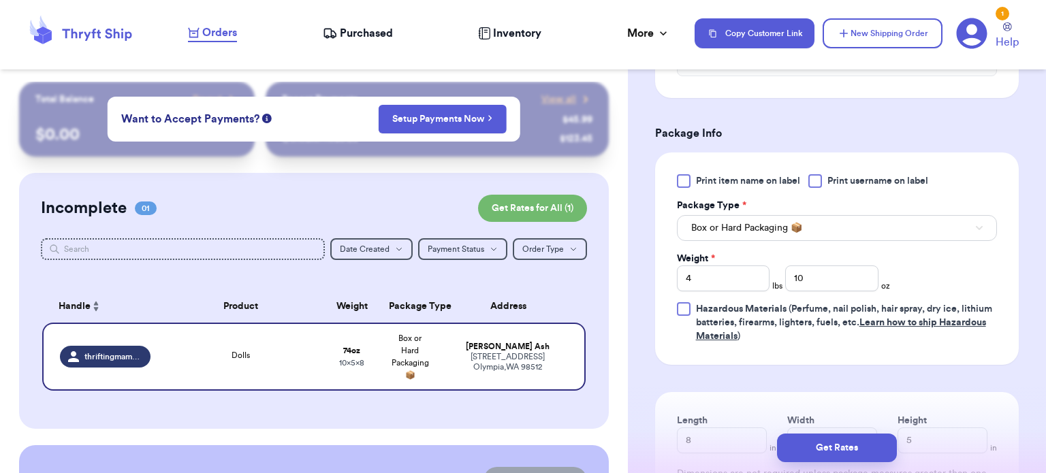
scroll to position [532, 0]
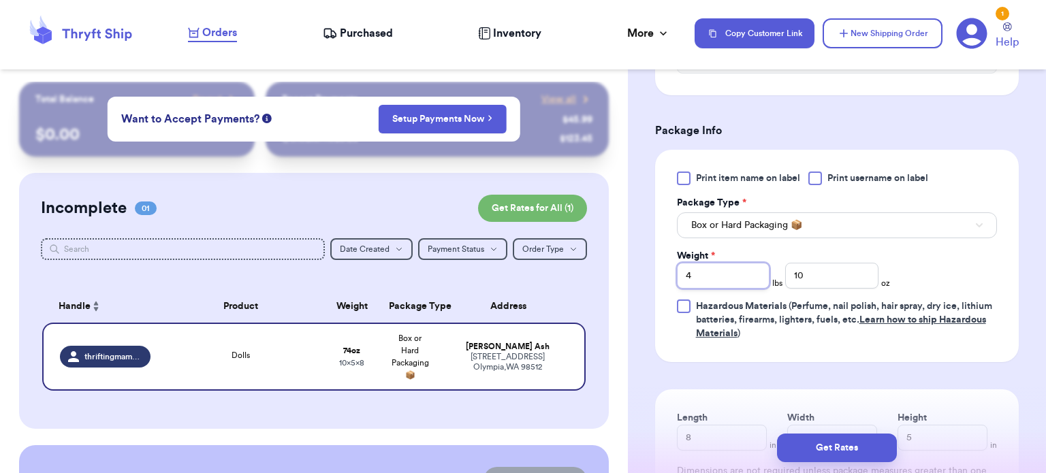
click at [700, 273] on input "4" at bounding box center [723, 276] width 93 height 26
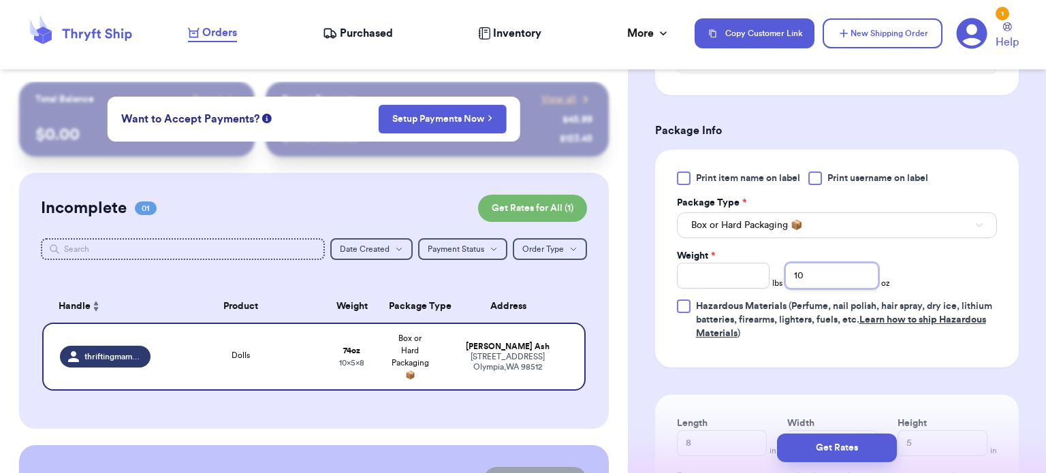
click at [802, 273] on input "10" at bounding box center [831, 276] width 93 height 26
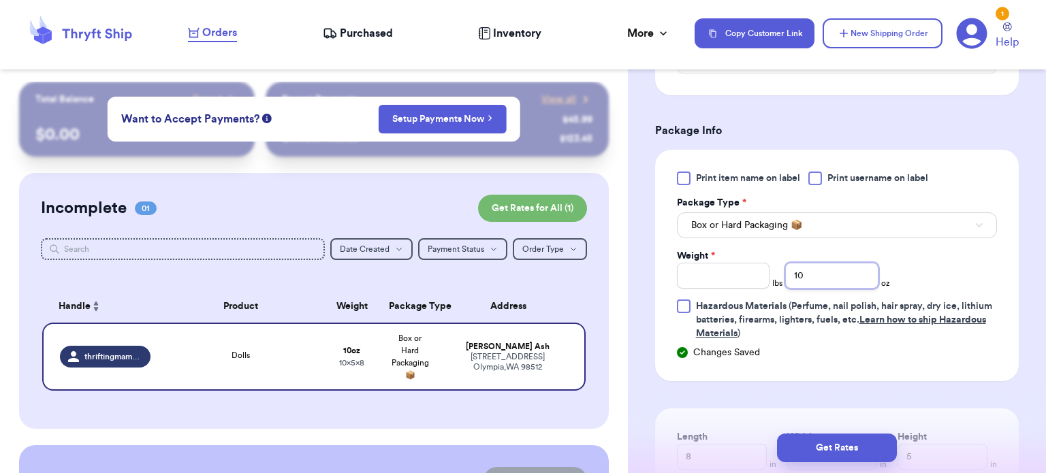
type input "1"
click at [694, 274] on input "Weight *" at bounding box center [723, 276] width 93 height 26
click at [759, 356] on div "Changes Saved" at bounding box center [837, 353] width 320 height 14
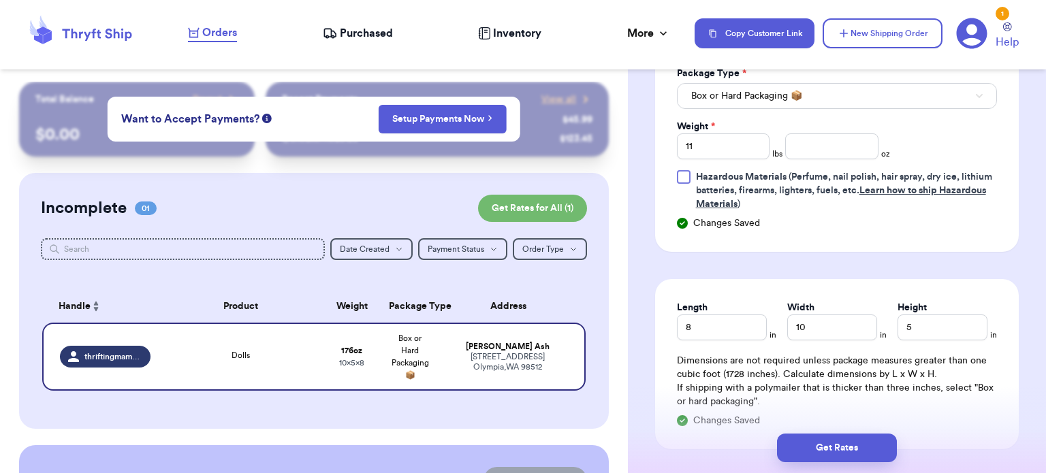
scroll to position [666, 0]
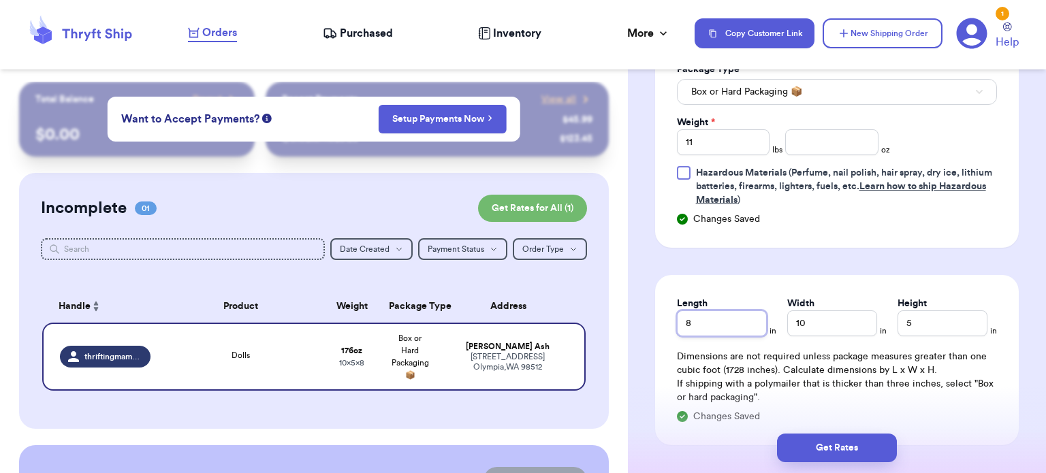
click at [724, 332] on input "8" at bounding box center [722, 323] width 90 height 26
click at [844, 330] on input "10" at bounding box center [832, 323] width 90 height 26
click at [910, 331] on input "5" at bounding box center [942, 323] width 90 height 26
click at [862, 450] on button "Get Rates" at bounding box center [837, 448] width 120 height 29
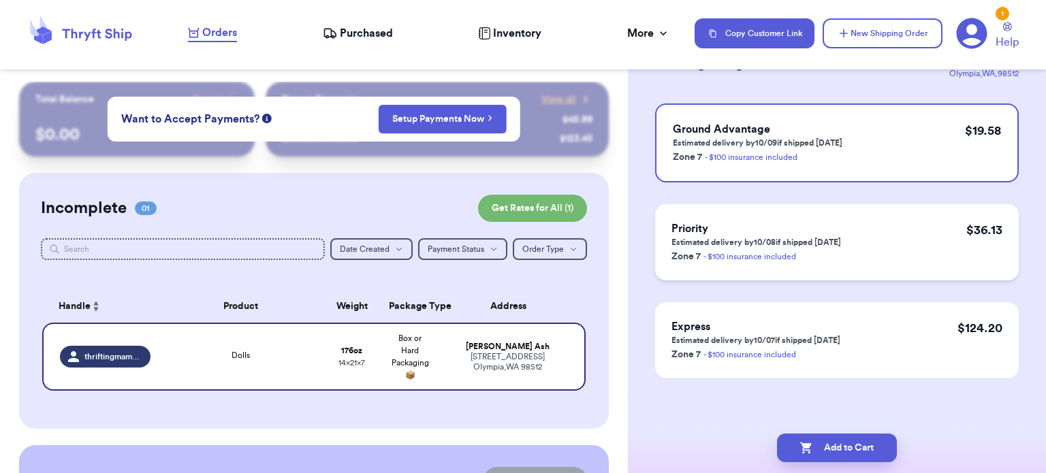
scroll to position [0, 0]
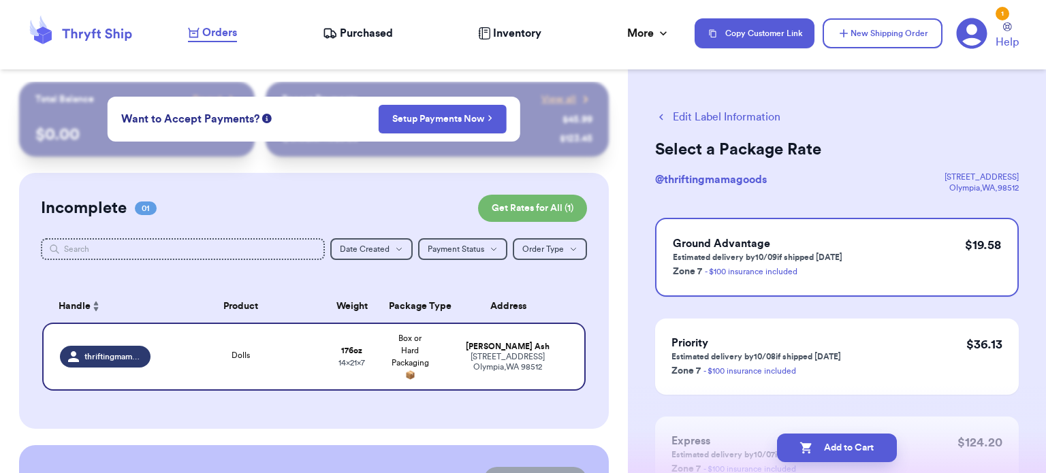
click at [716, 103] on div "Edit Label Information Select a Package Rate @ thriftingmamagoods [STREET_ADDRE…" at bounding box center [837, 335] width 418 height 507
click at [716, 112] on button "Edit Label Information" at bounding box center [717, 117] width 125 height 16
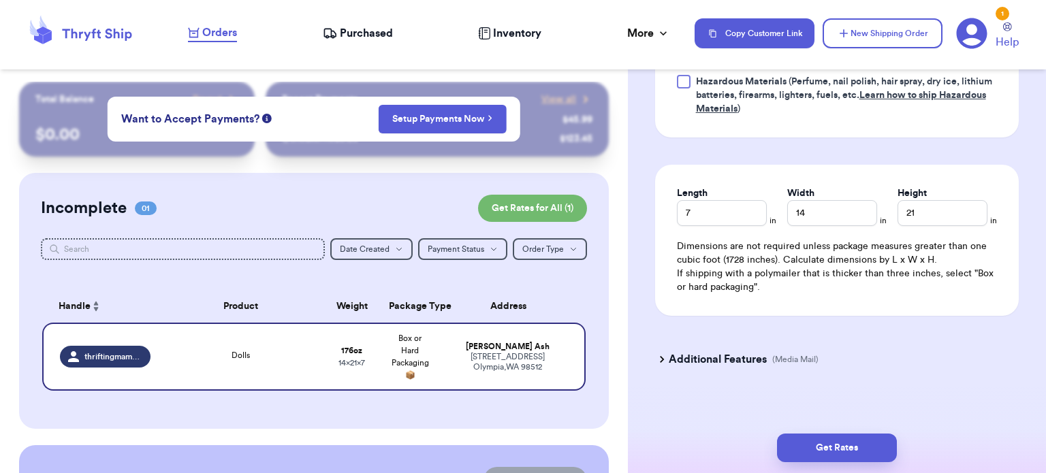
scroll to position [759, 0]
click at [742, 206] on input "7" at bounding box center [722, 211] width 90 height 26
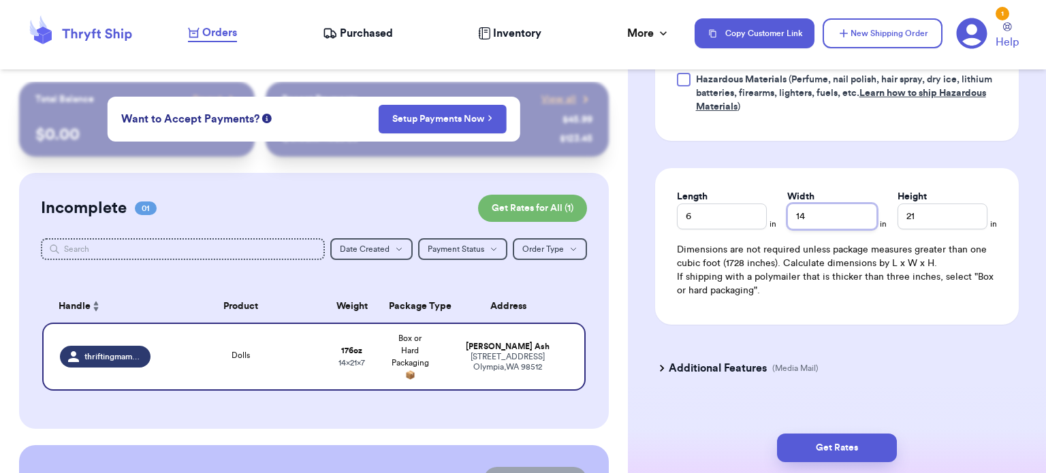
click at [865, 223] on input "14" at bounding box center [832, 217] width 90 height 26
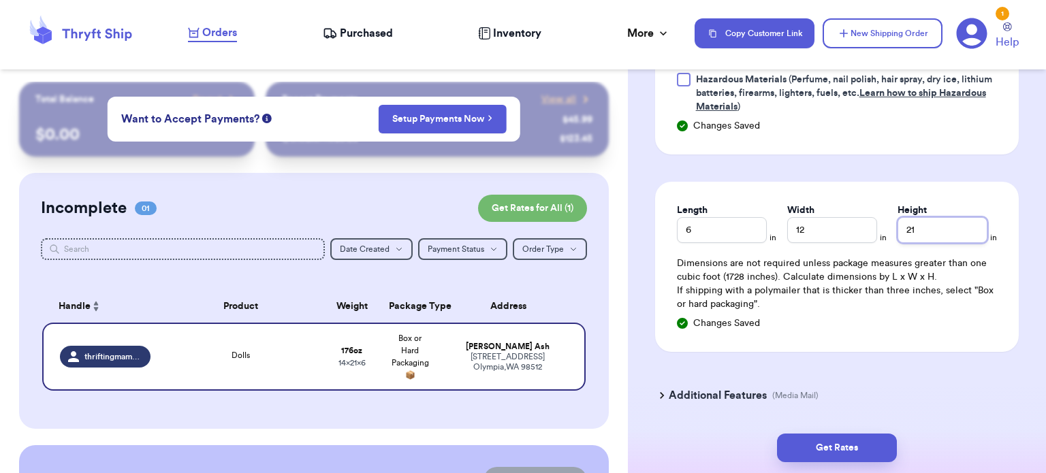
click at [940, 224] on input "21" at bounding box center [942, 230] width 90 height 26
click at [935, 227] on input "21" at bounding box center [942, 230] width 90 height 26
click at [847, 457] on button "Get Rates" at bounding box center [837, 448] width 120 height 29
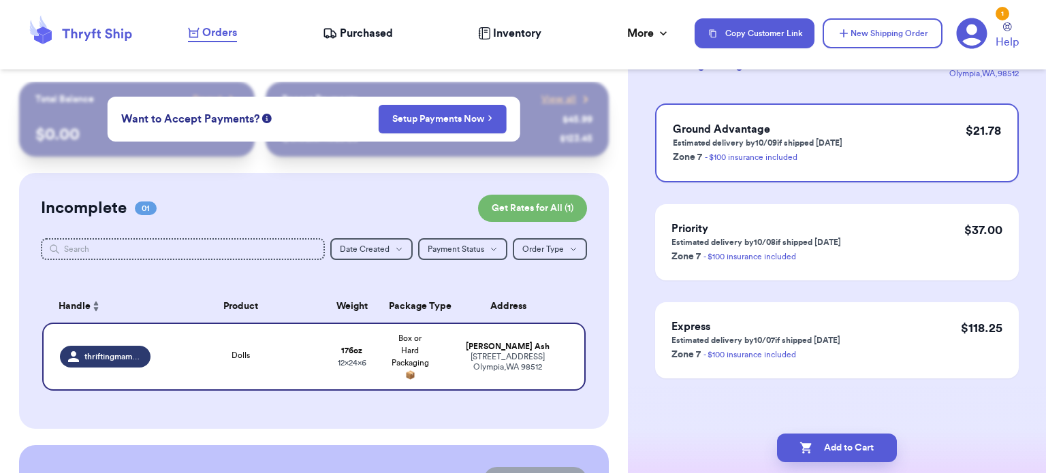
scroll to position [0, 0]
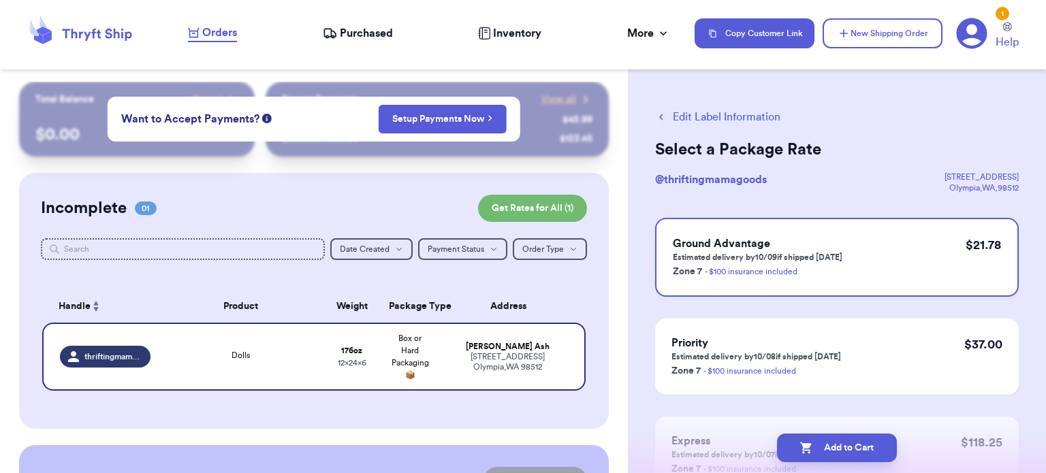
click at [712, 112] on button "Edit Label Information" at bounding box center [717, 117] width 125 height 16
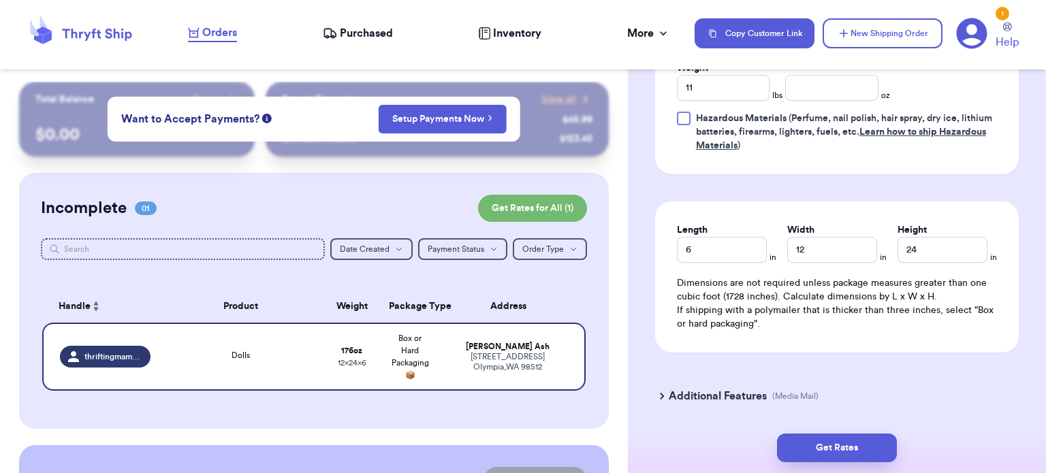
scroll to position [764, 0]
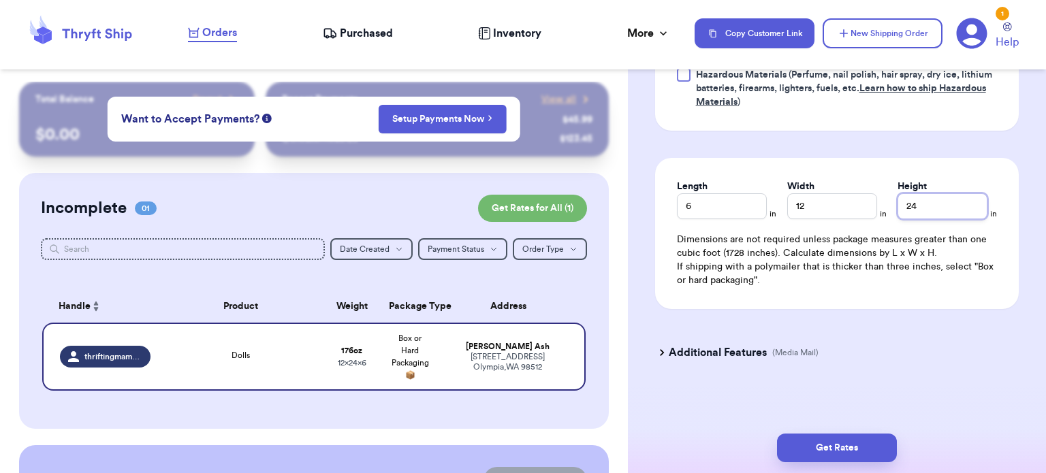
click at [919, 210] on input "24" at bounding box center [942, 206] width 90 height 26
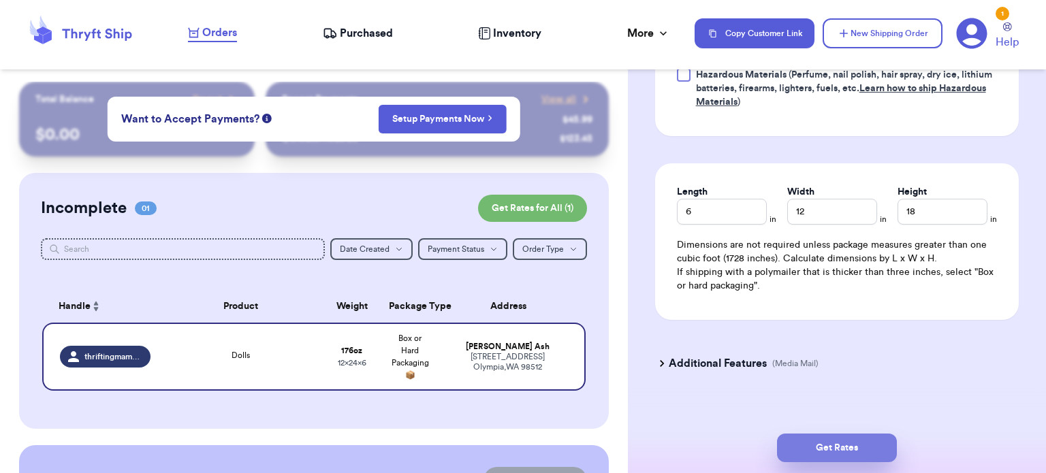
click at [833, 451] on button "Get Rates" at bounding box center [837, 448] width 120 height 29
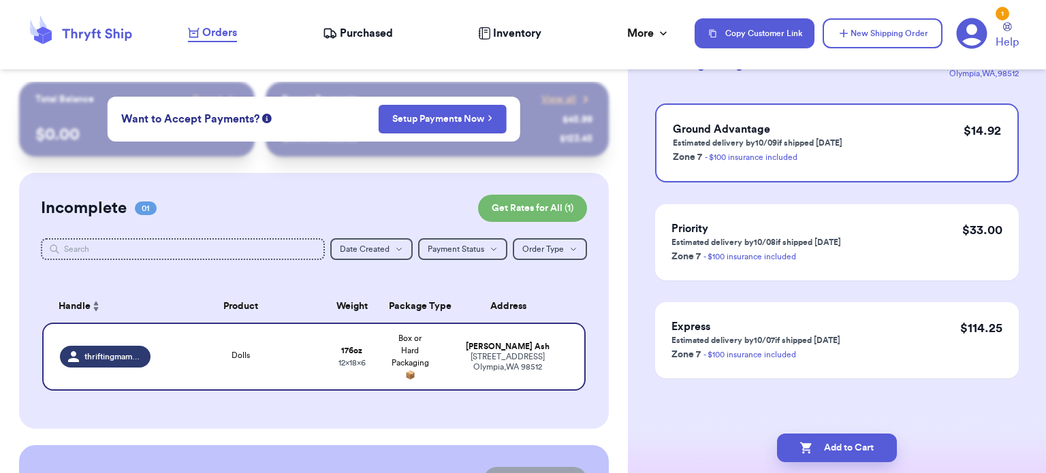
scroll to position [0, 0]
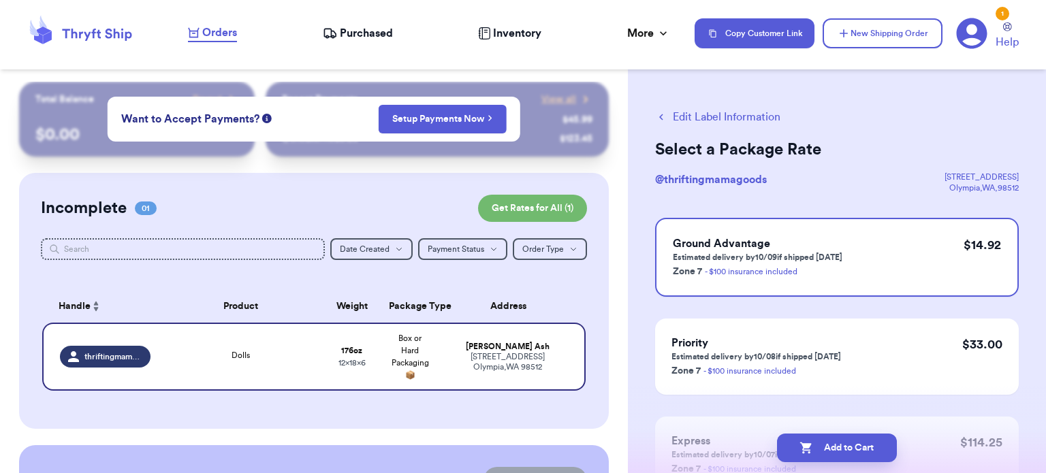
click at [699, 118] on button "Edit Label Information" at bounding box center [717, 117] width 125 height 16
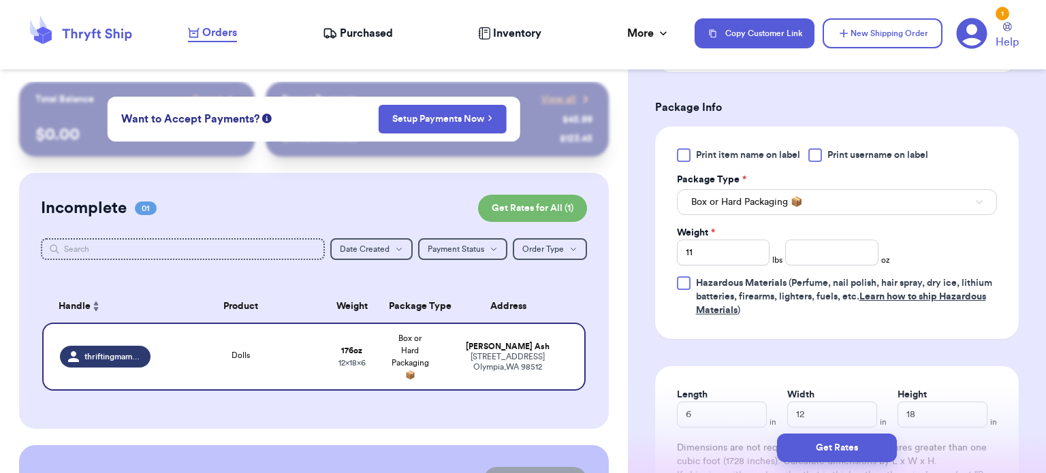
scroll to position [559, 0]
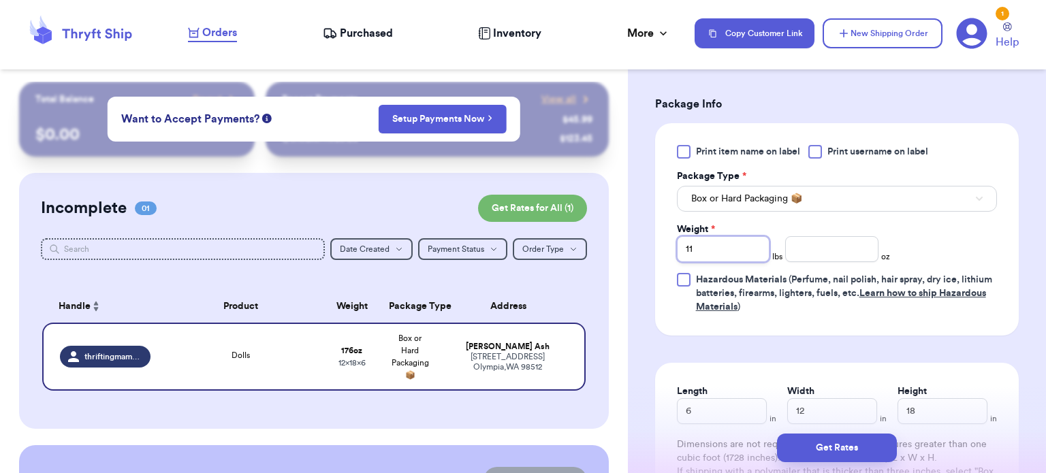
click at [722, 240] on input "11" at bounding box center [723, 249] width 93 height 26
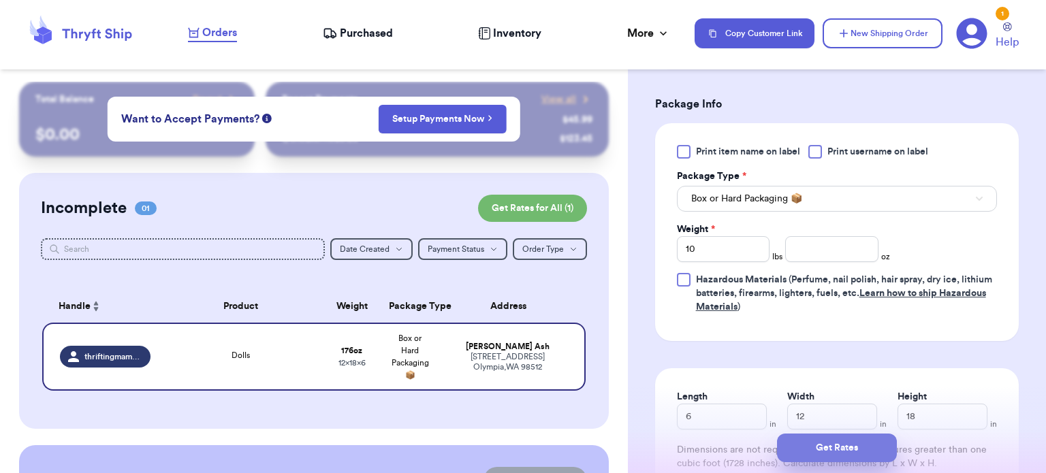
click at [838, 453] on button "Get Rates" at bounding box center [837, 448] width 120 height 29
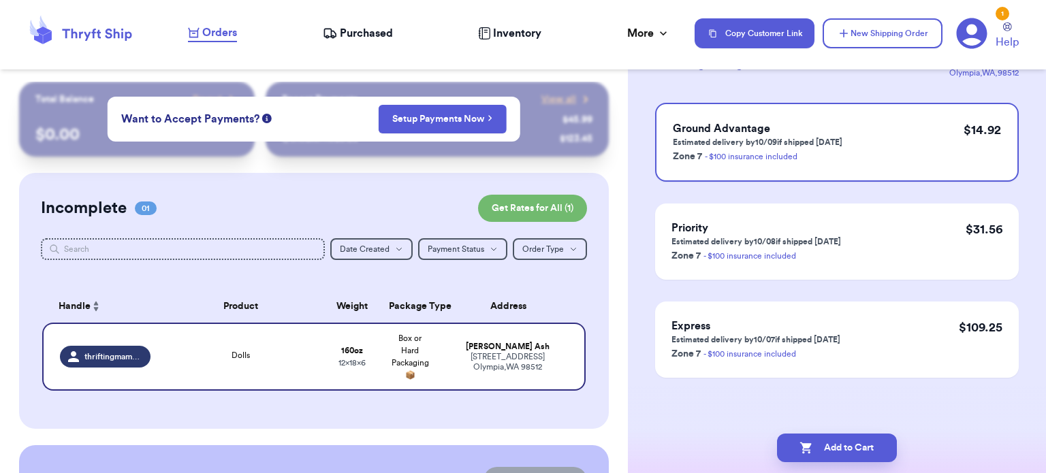
scroll to position [0, 0]
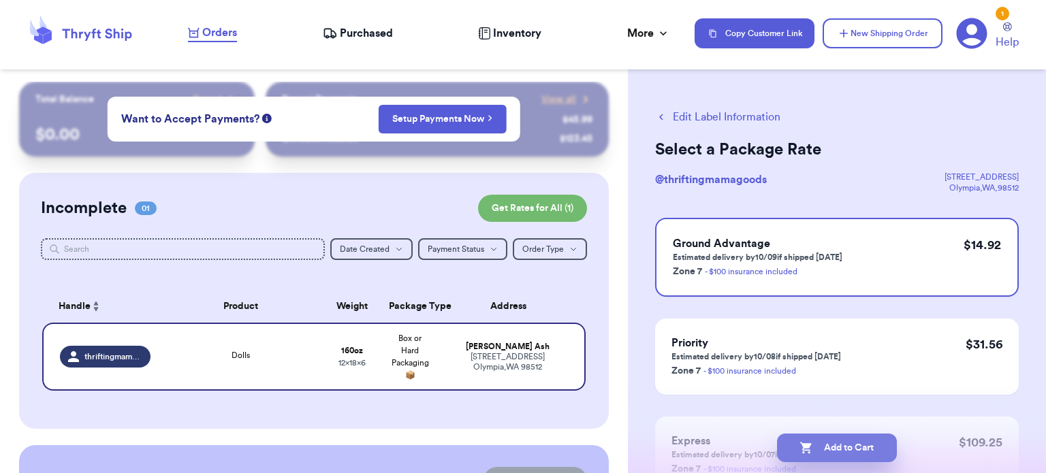
click at [849, 438] on button "Add to Cart" at bounding box center [837, 448] width 120 height 29
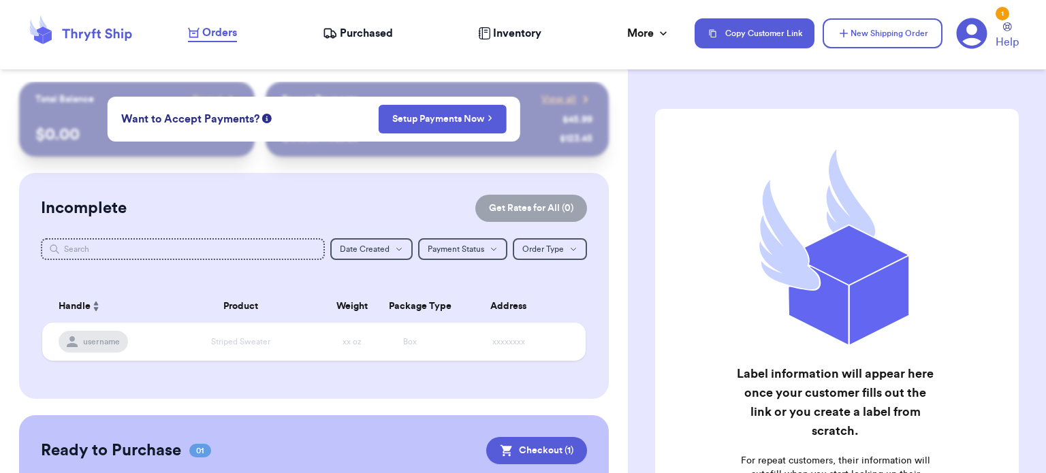
click at [330, 29] on icon at bounding box center [330, 34] width 14 height 14
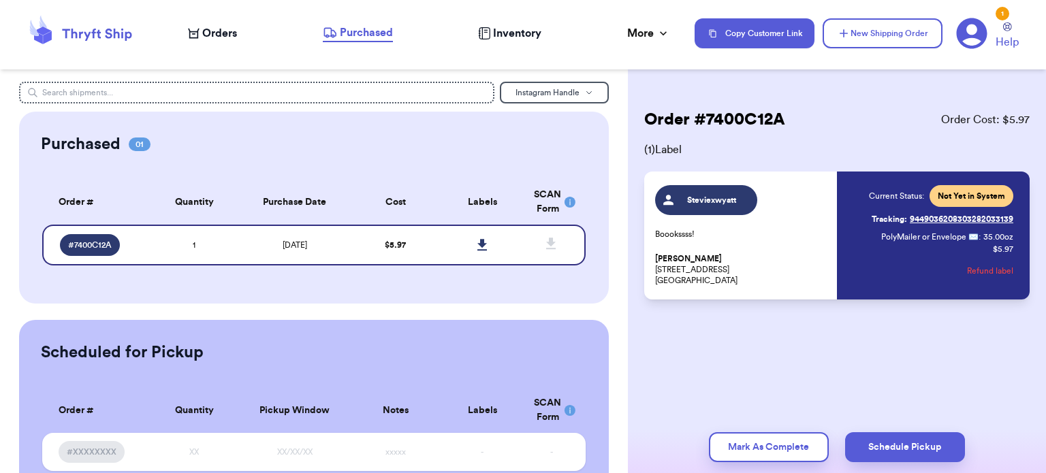
click at [197, 30] on icon at bounding box center [194, 34] width 12 height 10
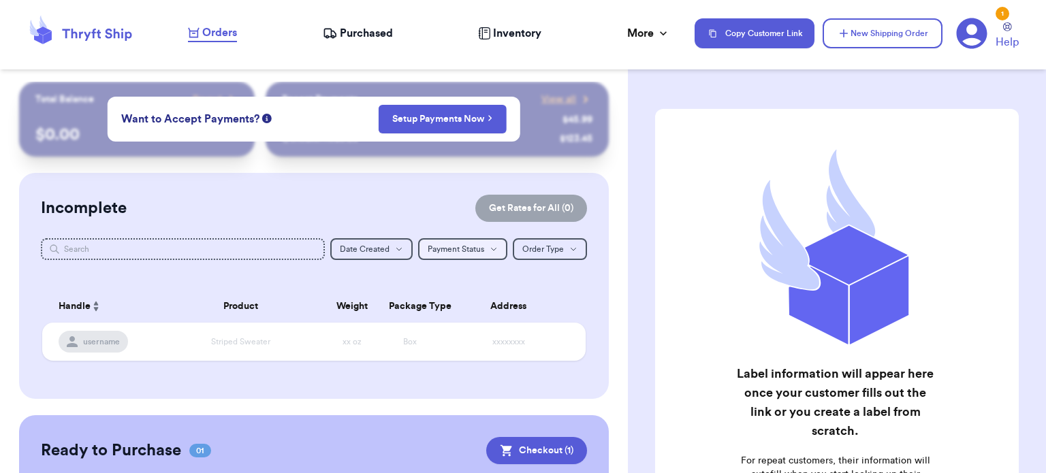
scroll to position [170, 0]
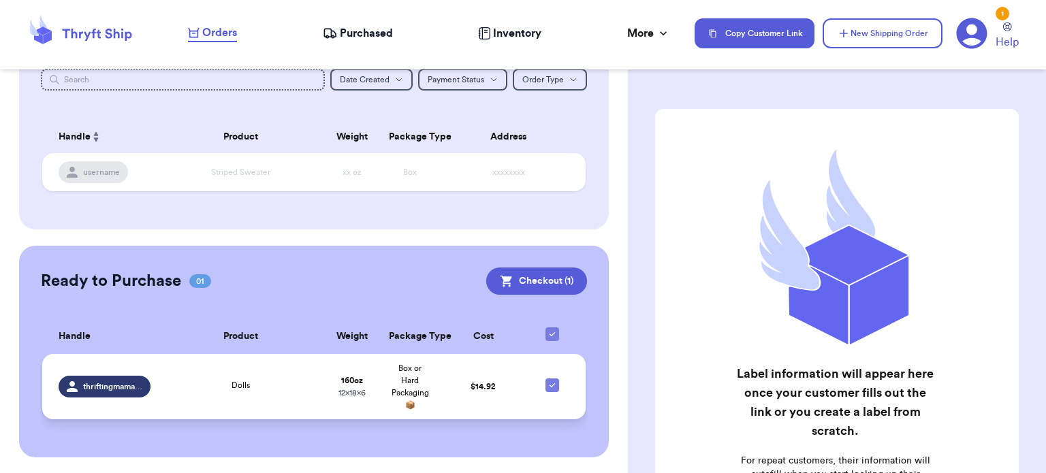
click at [458, 380] on td "$ 14.92" at bounding box center [483, 386] width 88 height 65
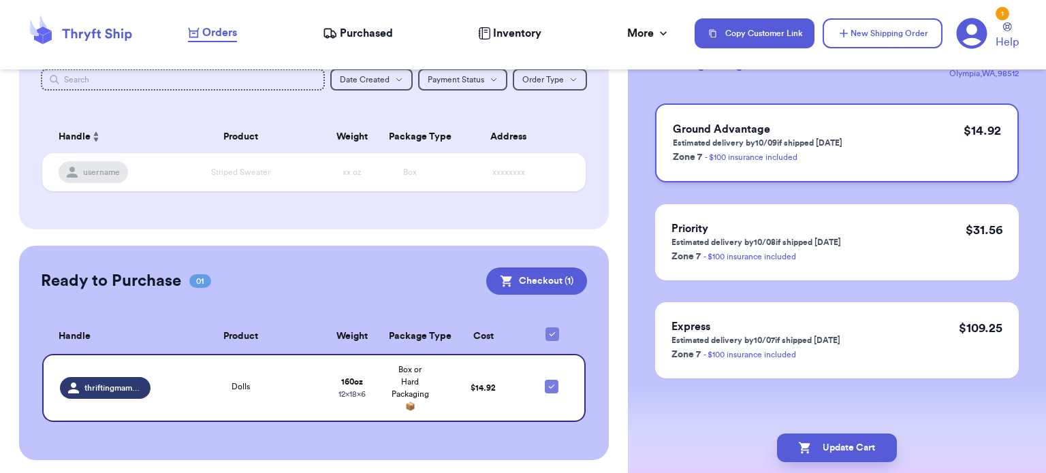
scroll to position [0, 0]
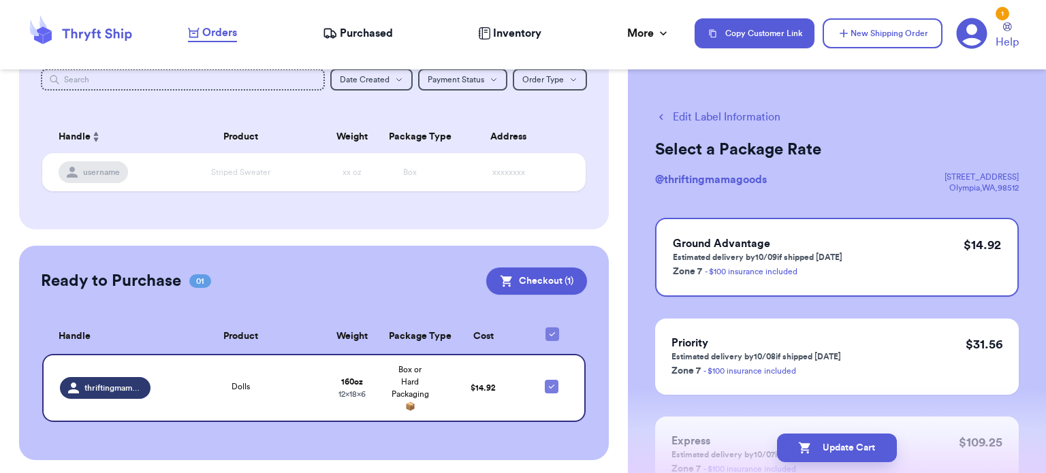
click at [738, 114] on button "Edit Label Information" at bounding box center [717, 117] width 125 height 16
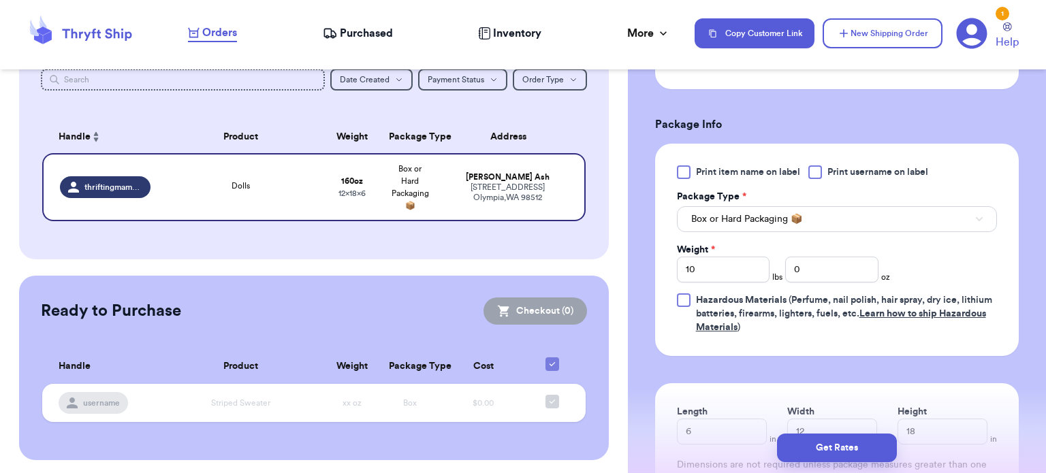
scroll to position [547, 0]
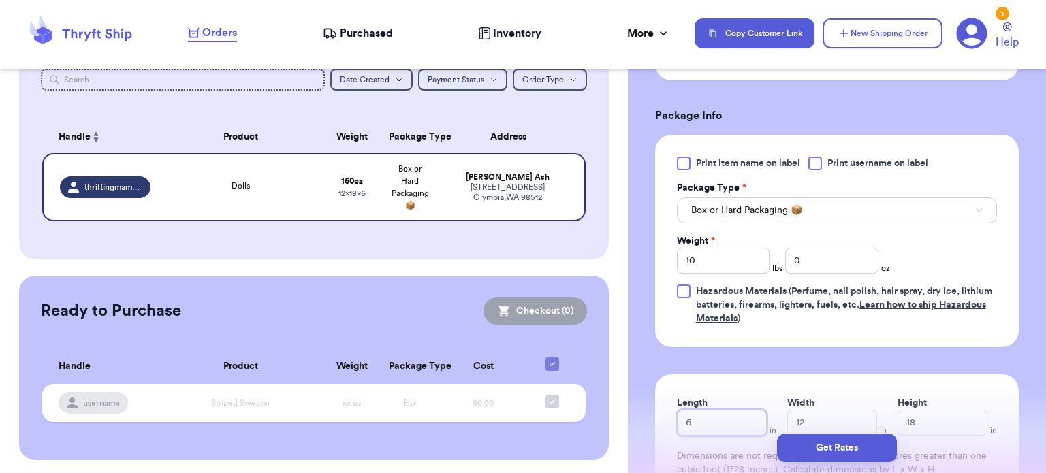
click at [728, 417] on input "6" at bounding box center [722, 423] width 90 height 26
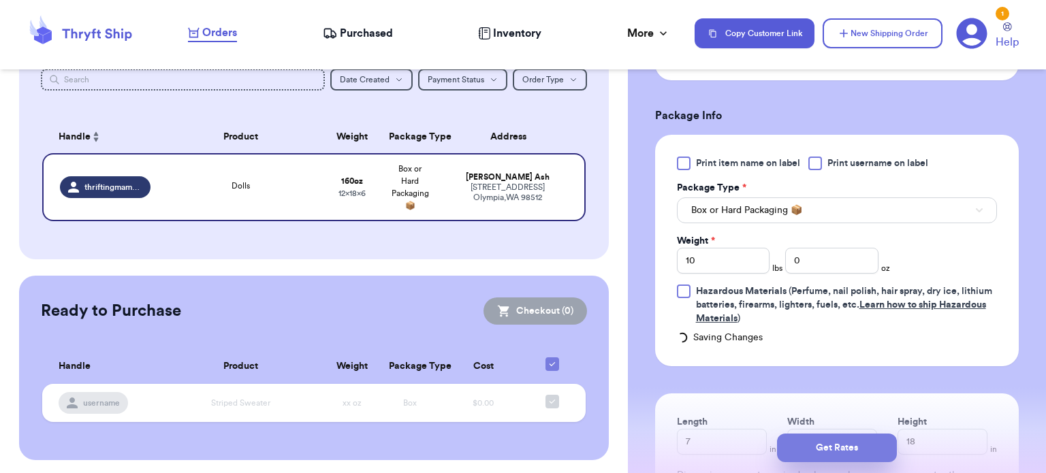
click at [888, 440] on button "Get Rates" at bounding box center [837, 448] width 120 height 29
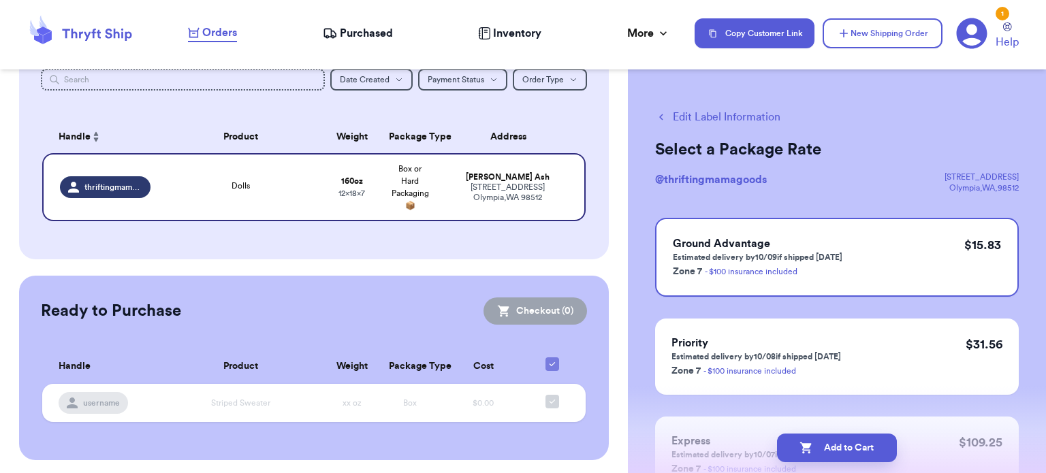
click at [711, 118] on button "Edit Label Information" at bounding box center [717, 117] width 125 height 16
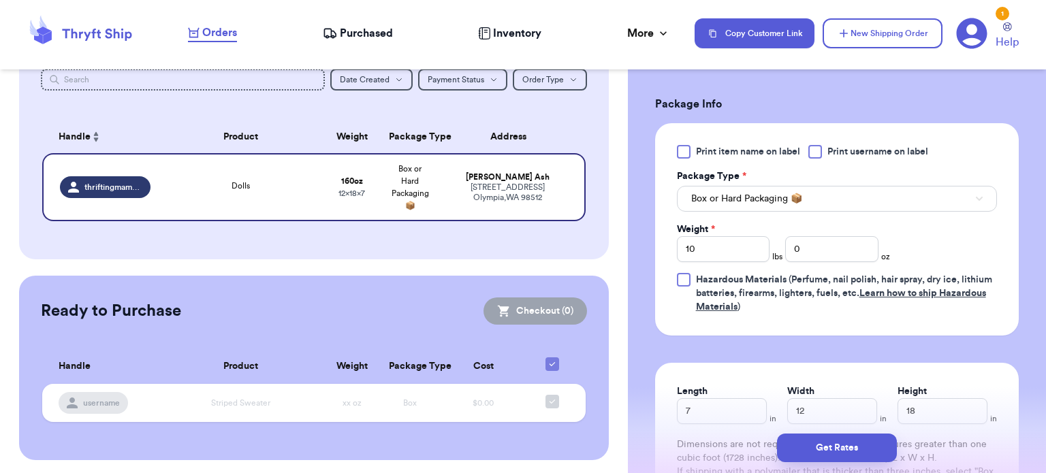
scroll to position [603, 0]
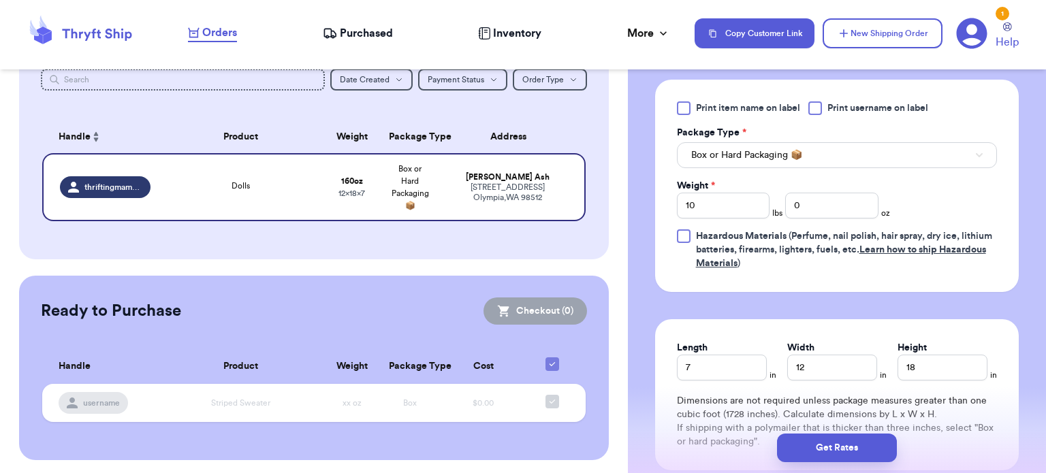
click at [711, 349] on div "Length" at bounding box center [722, 348] width 90 height 14
click at [711, 361] on input "7" at bounding box center [722, 368] width 90 height 26
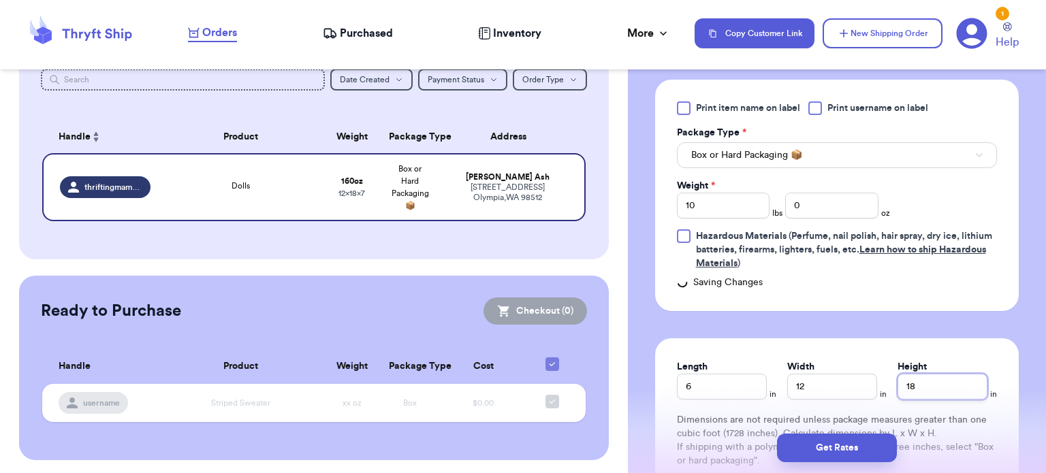
click at [908, 370] on div "Height 18" at bounding box center [942, 379] width 90 height 39
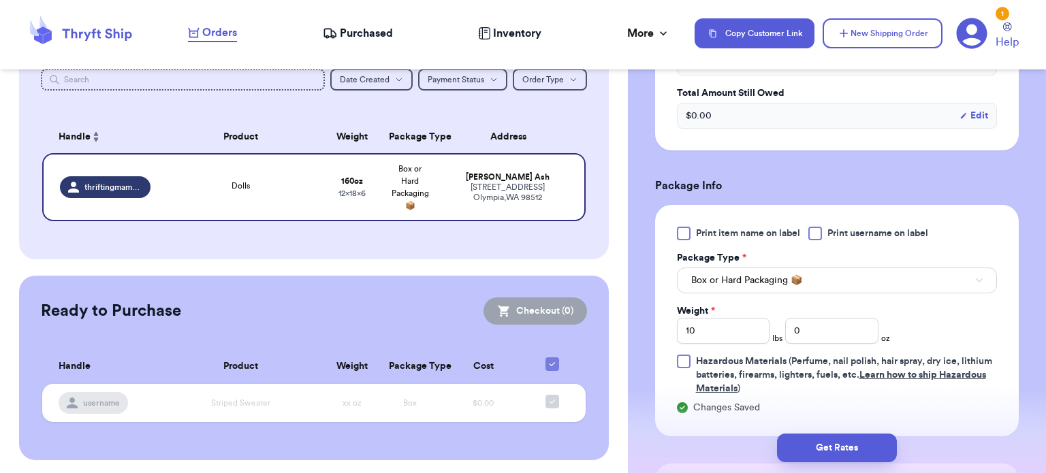
scroll to position [480, 0]
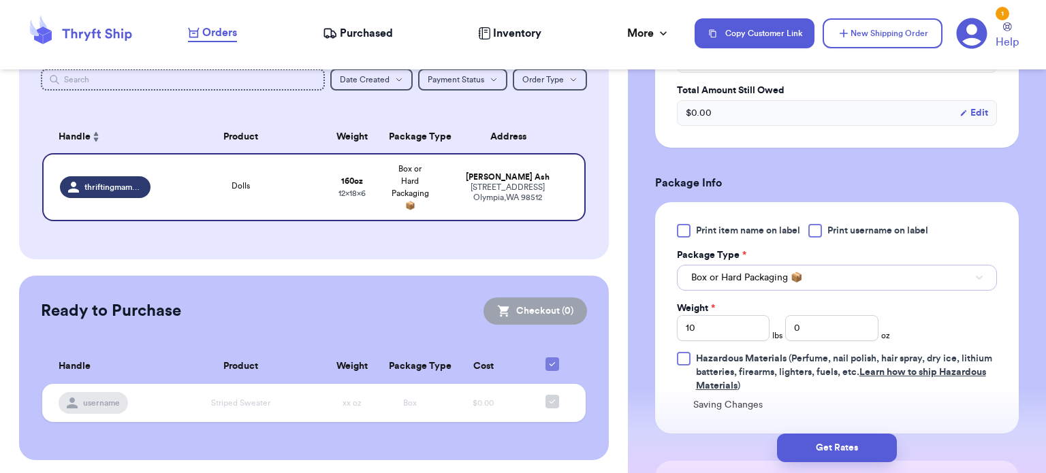
click at [749, 278] on span "Box or Hard Packaging 📦" at bounding box center [746, 278] width 111 height 14
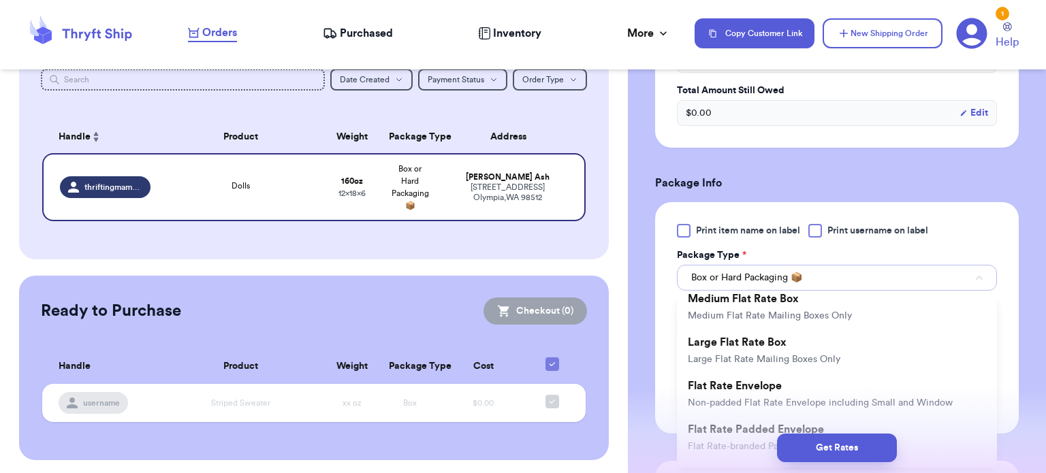
scroll to position [218, 0]
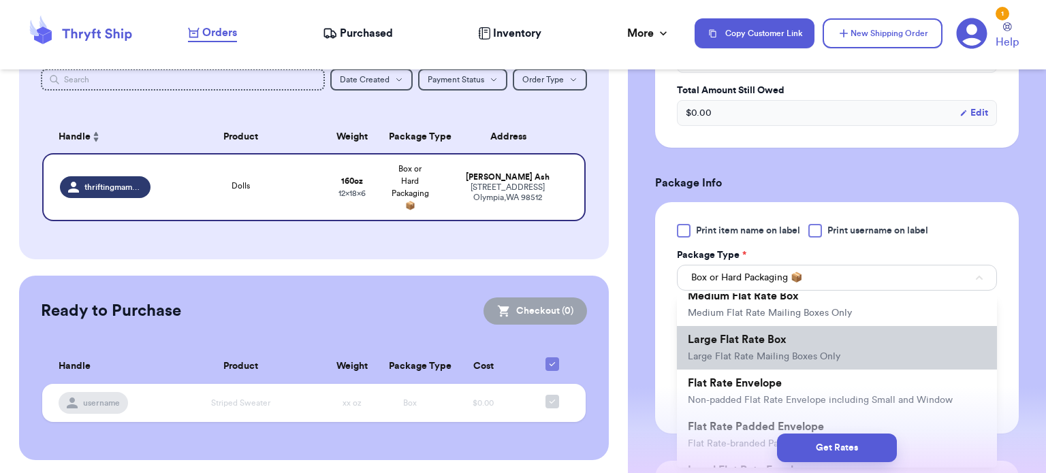
click at [763, 342] on span "Large Flat Rate Box" at bounding box center [737, 339] width 99 height 11
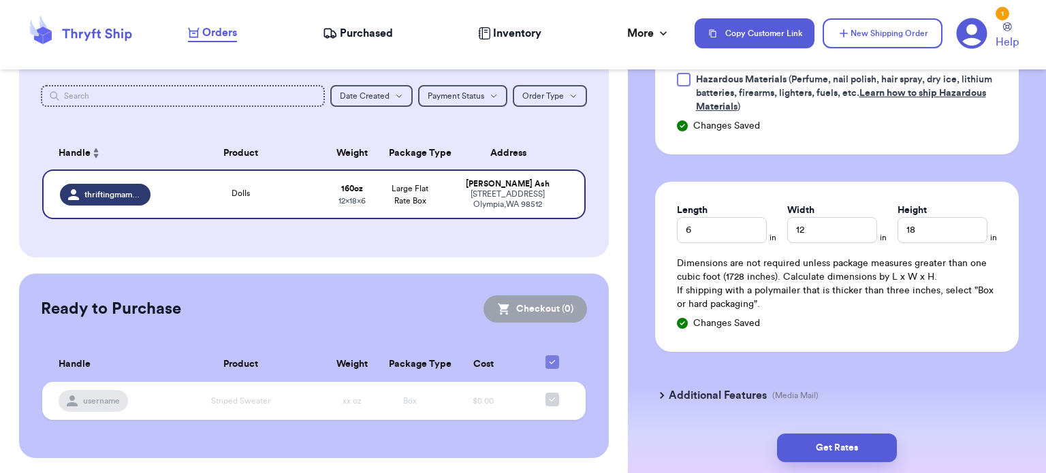
scroll to position [802, 0]
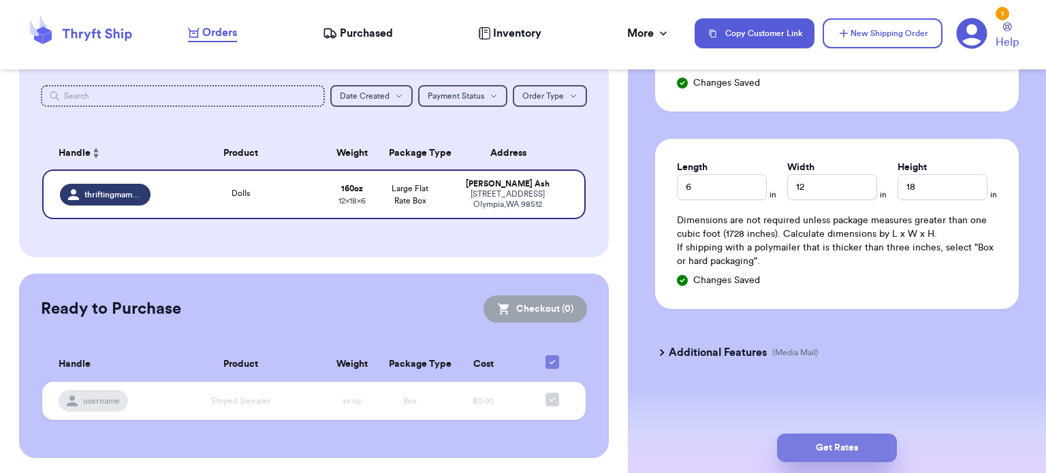
click at [802, 451] on button "Get Rates" at bounding box center [837, 448] width 120 height 29
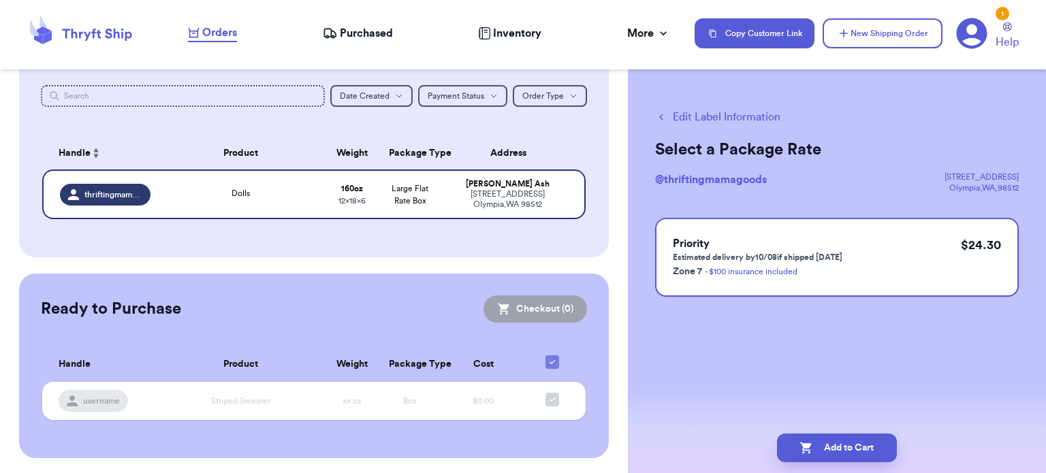
click at [735, 116] on button "Edit Label Information" at bounding box center [717, 117] width 125 height 16
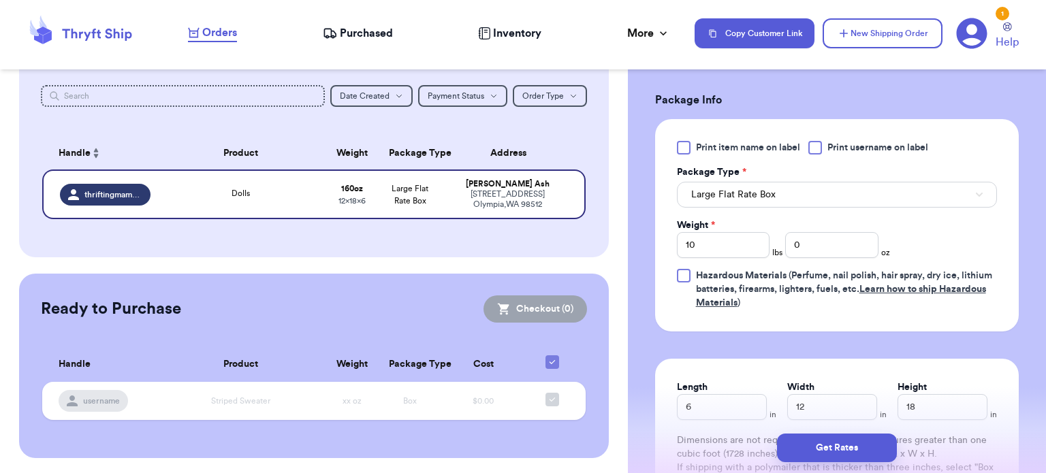
scroll to position [562, 0]
click at [746, 196] on span "Large Flat Rate Box" at bounding box center [733, 196] width 84 height 14
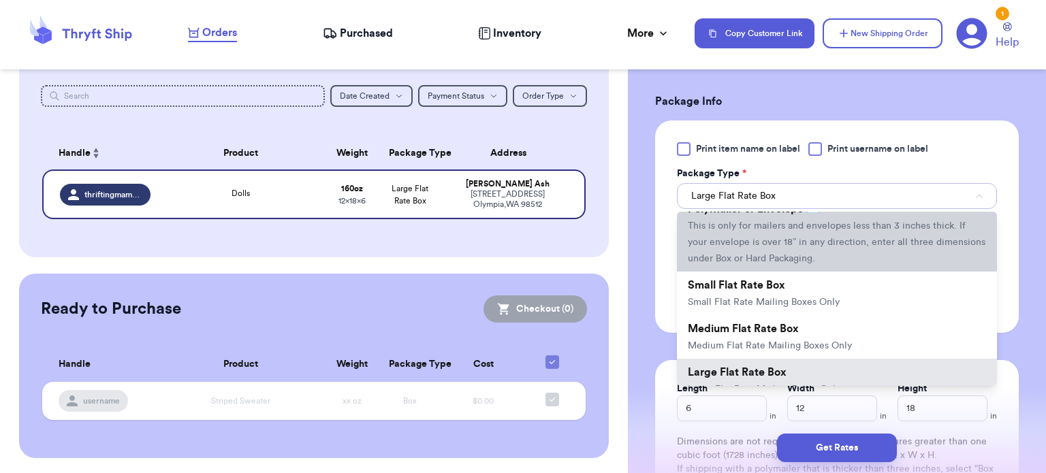
scroll to position [114, 0]
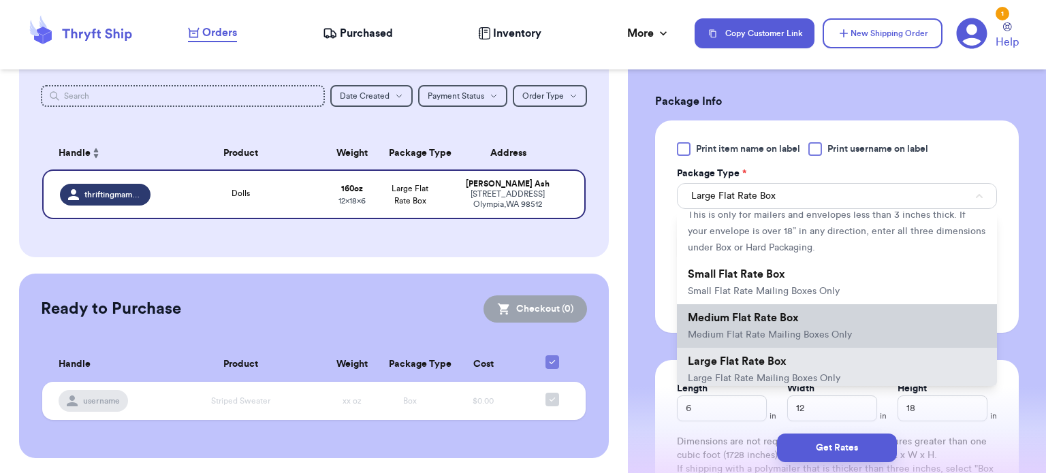
click at [758, 318] on span "Medium Flat Rate Box" at bounding box center [743, 317] width 111 height 11
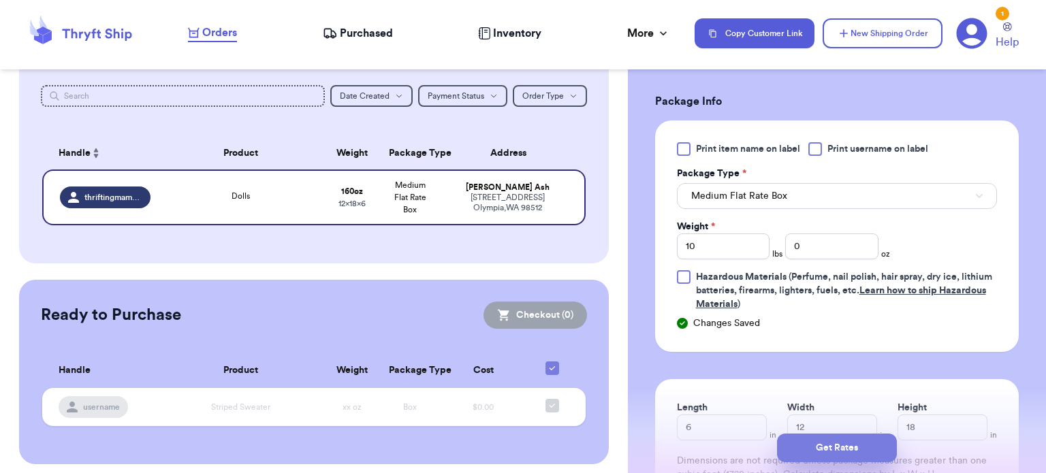
scroll to position [159, 0]
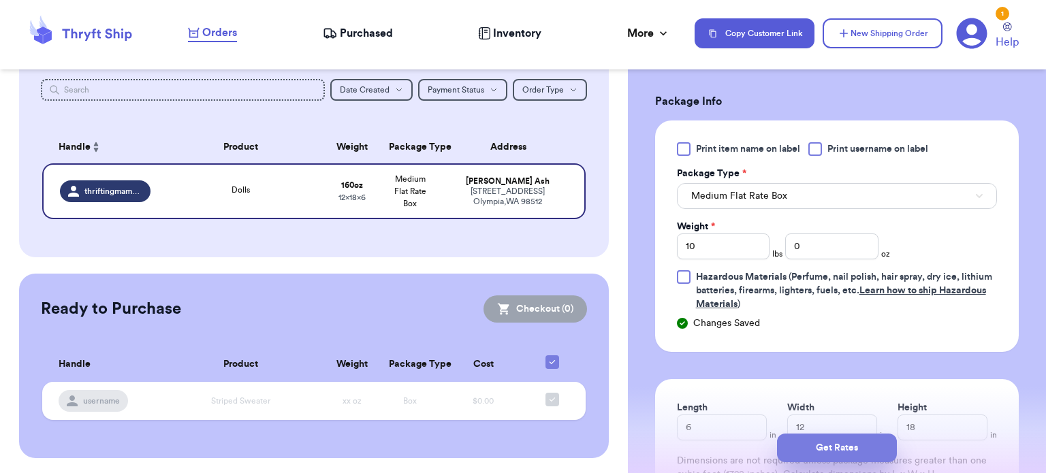
click at [822, 440] on button "Get Rates" at bounding box center [837, 448] width 120 height 29
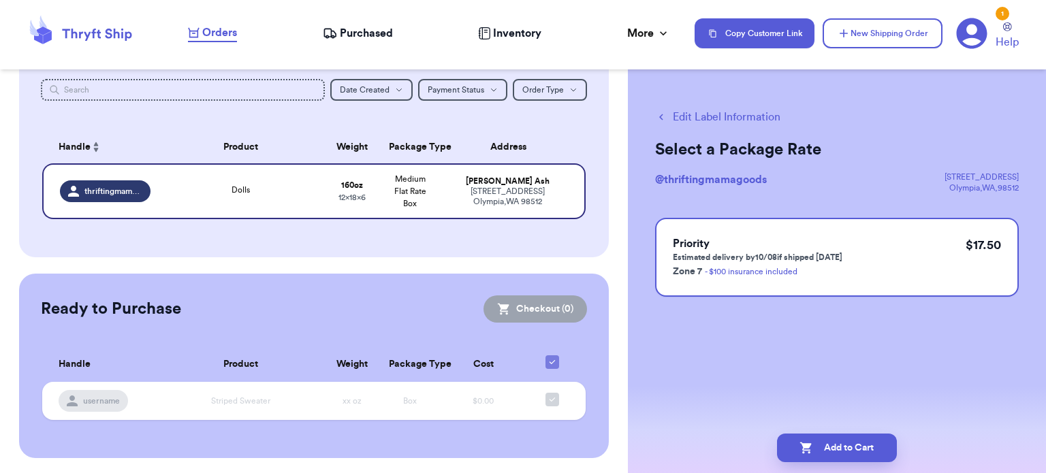
scroll to position [0, 0]
click at [726, 114] on button "Edit Label Information" at bounding box center [717, 117] width 125 height 16
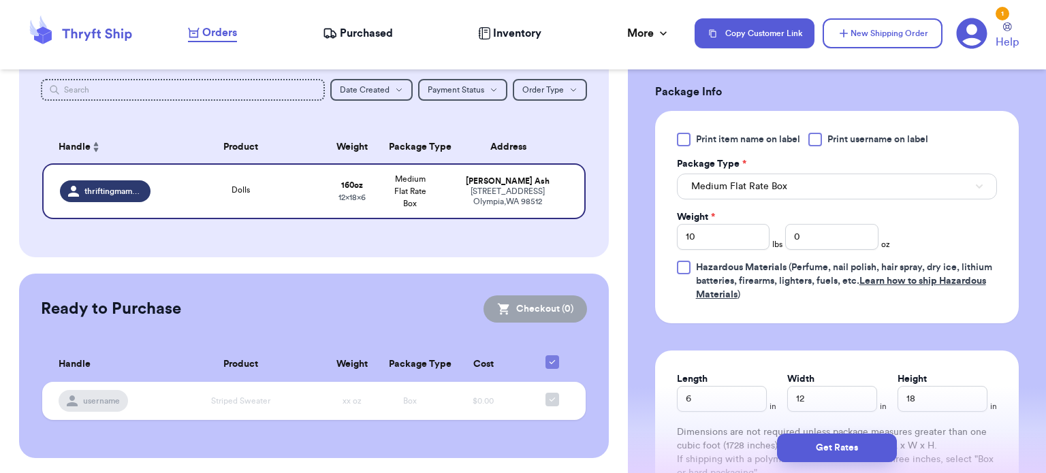
scroll to position [579, 0]
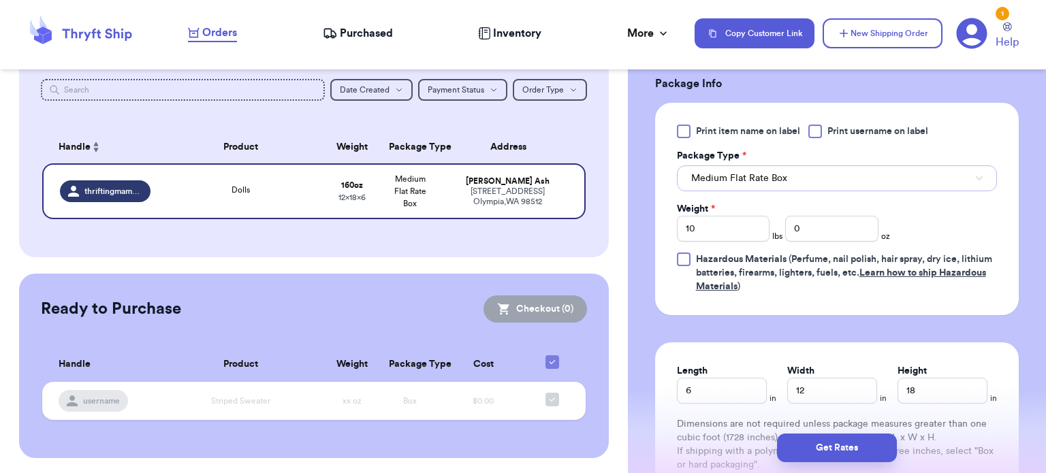
click at [743, 175] on span "Medium Flat Rate Box" at bounding box center [739, 179] width 96 height 14
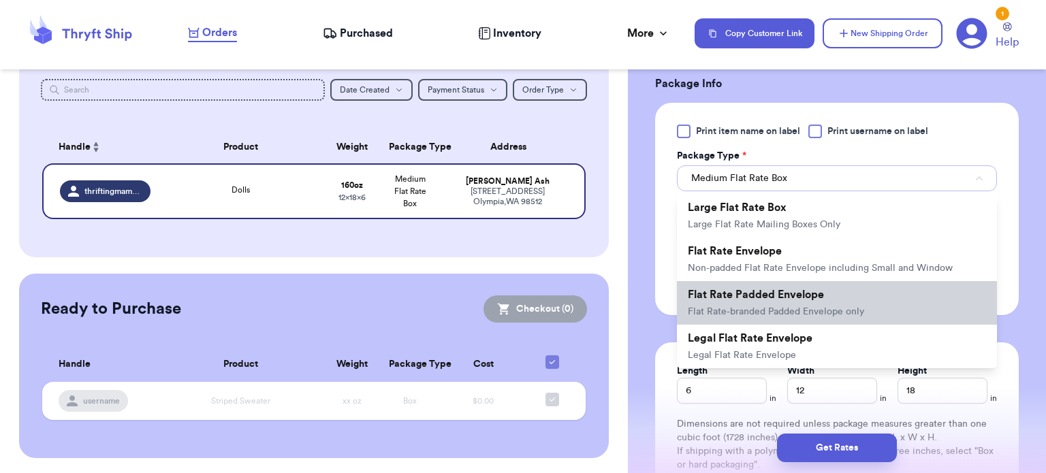
scroll to position [0, 0]
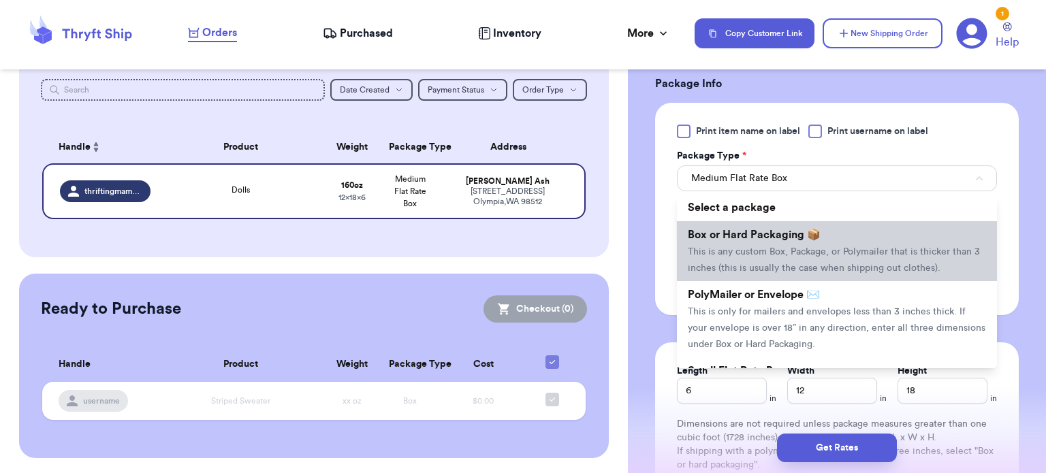
click at [751, 229] on span "Box or Hard Packaging 📦" at bounding box center [754, 234] width 133 height 11
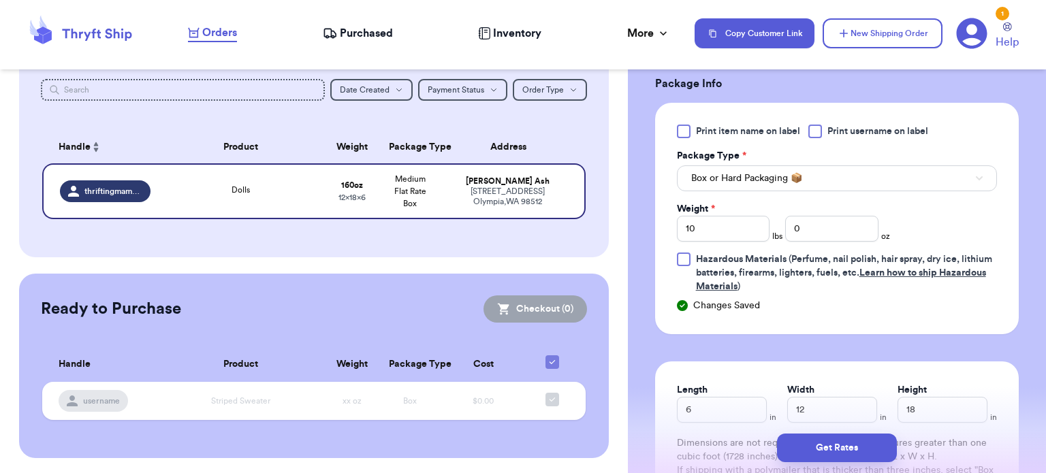
scroll to position [170, 0]
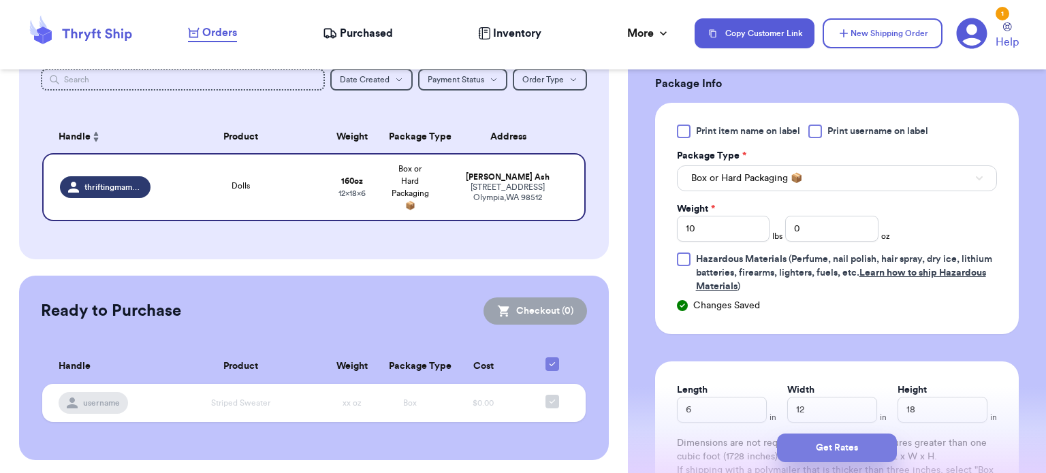
click at [863, 440] on button "Get Rates" at bounding box center [837, 448] width 120 height 29
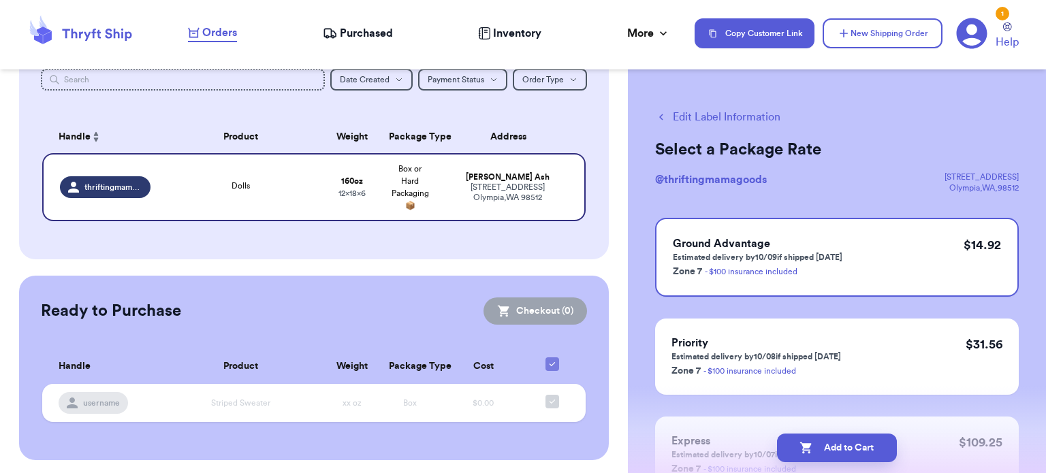
click at [684, 117] on button "Edit Label Information" at bounding box center [717, 117] width 125 height 16
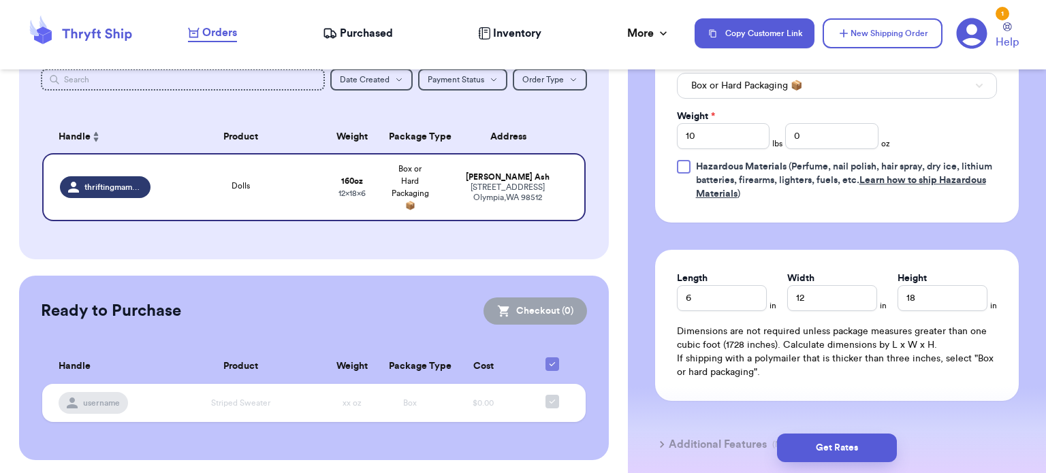
scroll to position [673, 0]
click at [728, 298] on input "6" at bounding box center [722, 298] width 90 height 26
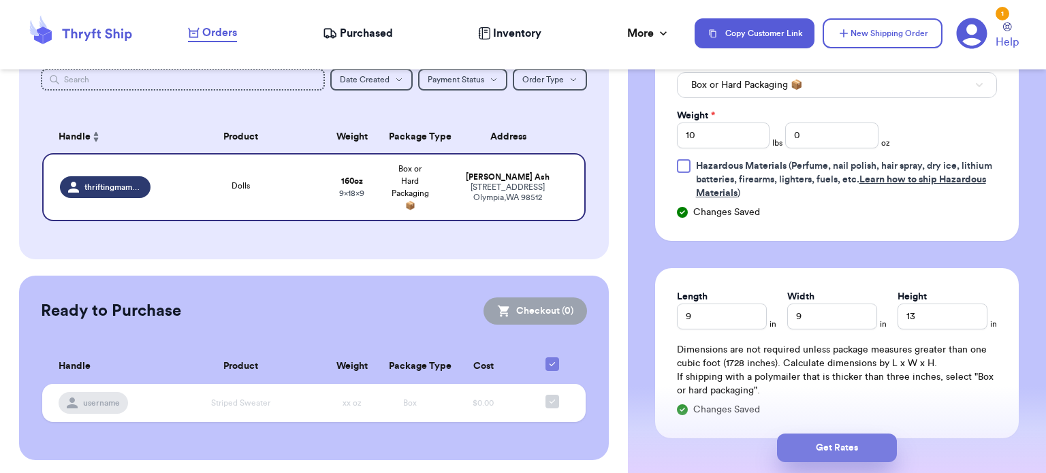
click at [820, 453] on button "Get Rates" at bounding box center [837, 448] width 120 height 29
